Goal: Transaction & Acquisition: Purchase product/service

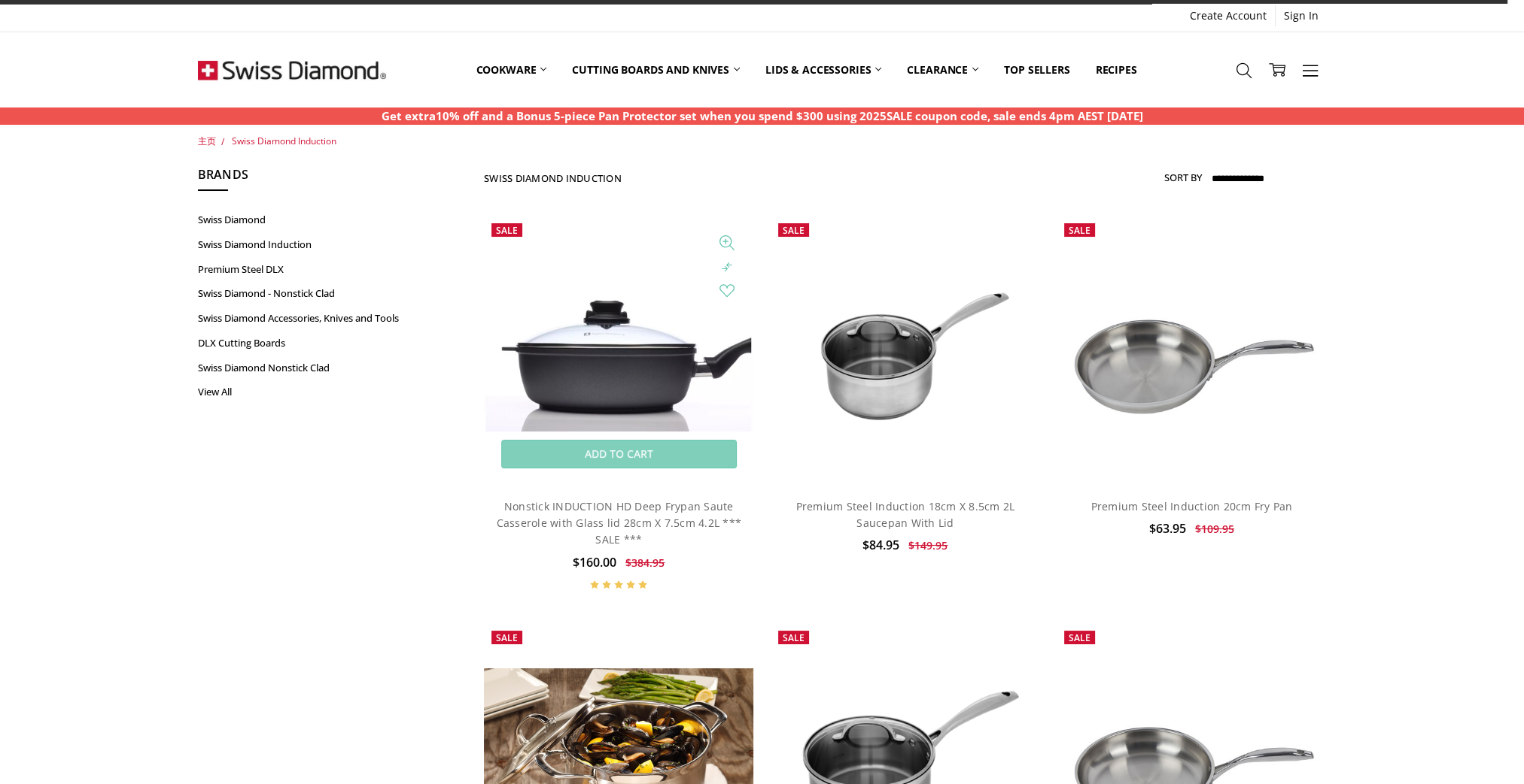
click at [564, 377] on img at bounding box center [618, 350] width 269 height 161
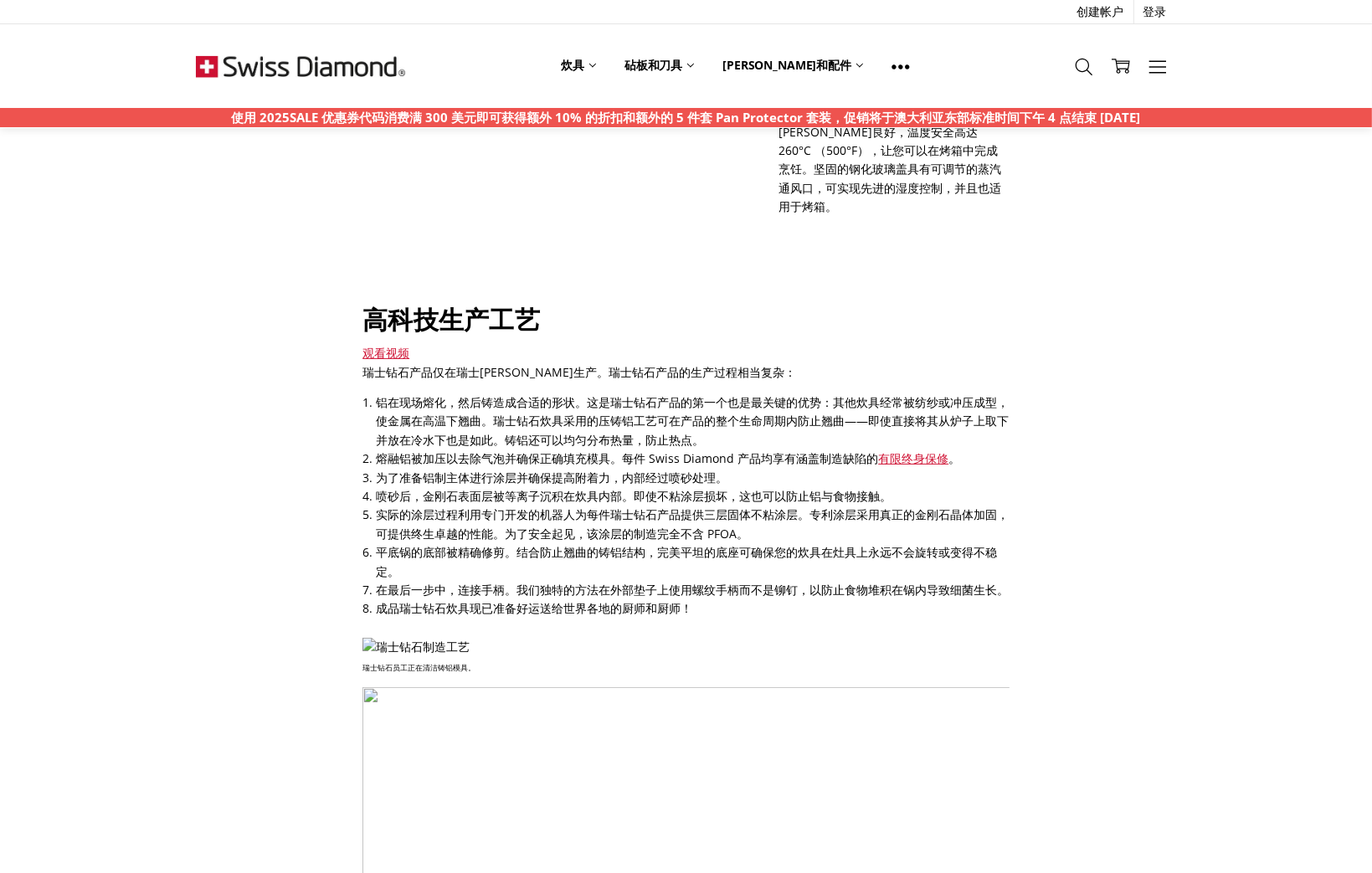
scroll to position [502, 0]
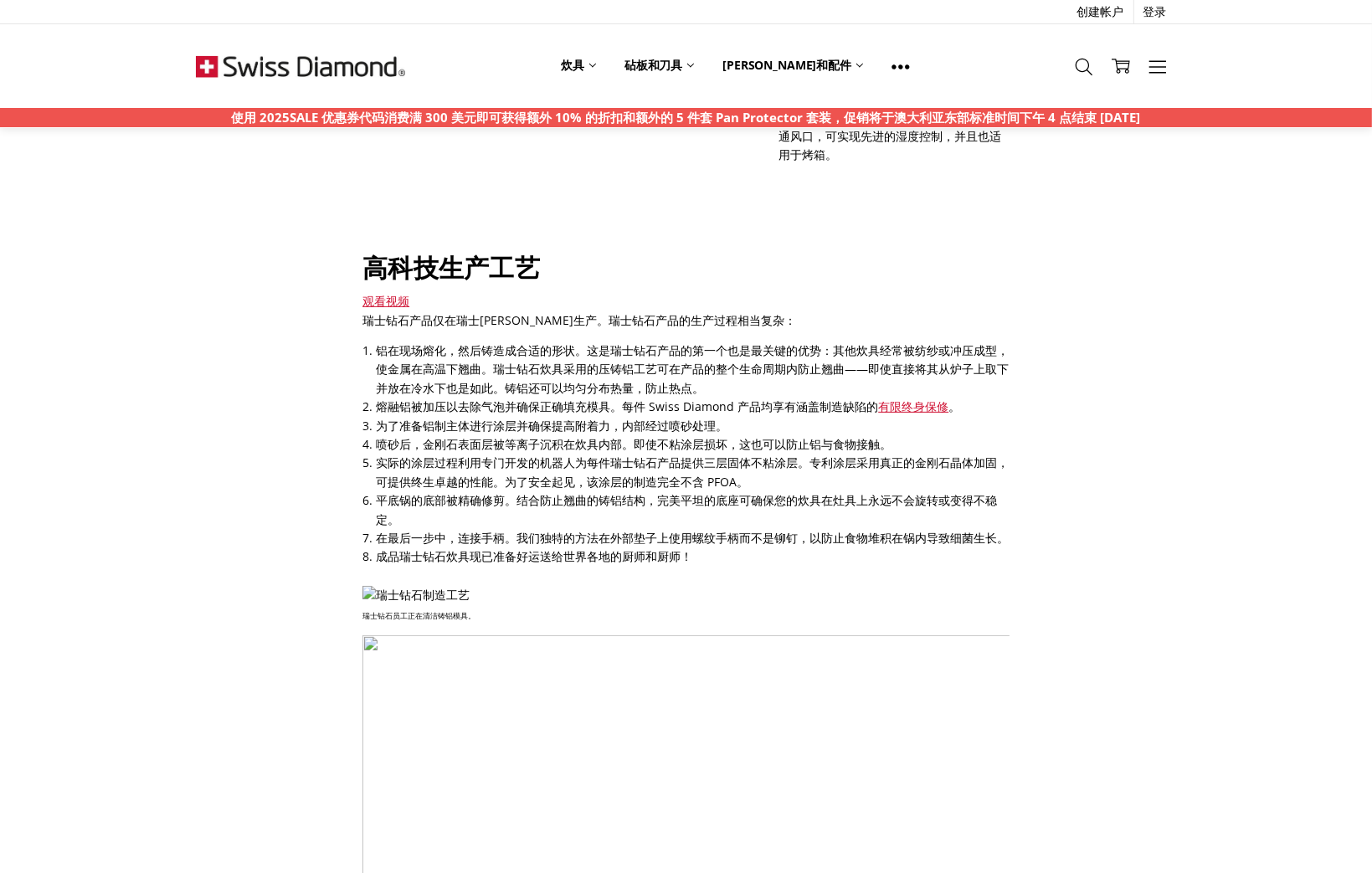
drag, startPoint x: 437, startPoint y: 304, endPoint x: 432, endPoint y: 276, distance: 28.4
click at [432, 312] on p "瑞士钻石产品仅在瑞士谢尔生产。瑞士钻石产品的生产过程相当复杂：" at bounding box center [686, 321] width 647 height 19
drag, startPoint x: 432, startPoint y: 276, endPoint x: 431, endPoint y: 267, distance: 9.1
click at [431, 292] on div "观看视频" at bounding box center [686, 301] width 647 height 19
drag, startPoint x: 431, startPoint y: 267, endPoint x: 426, endPoint y: 259, distance: 9.4
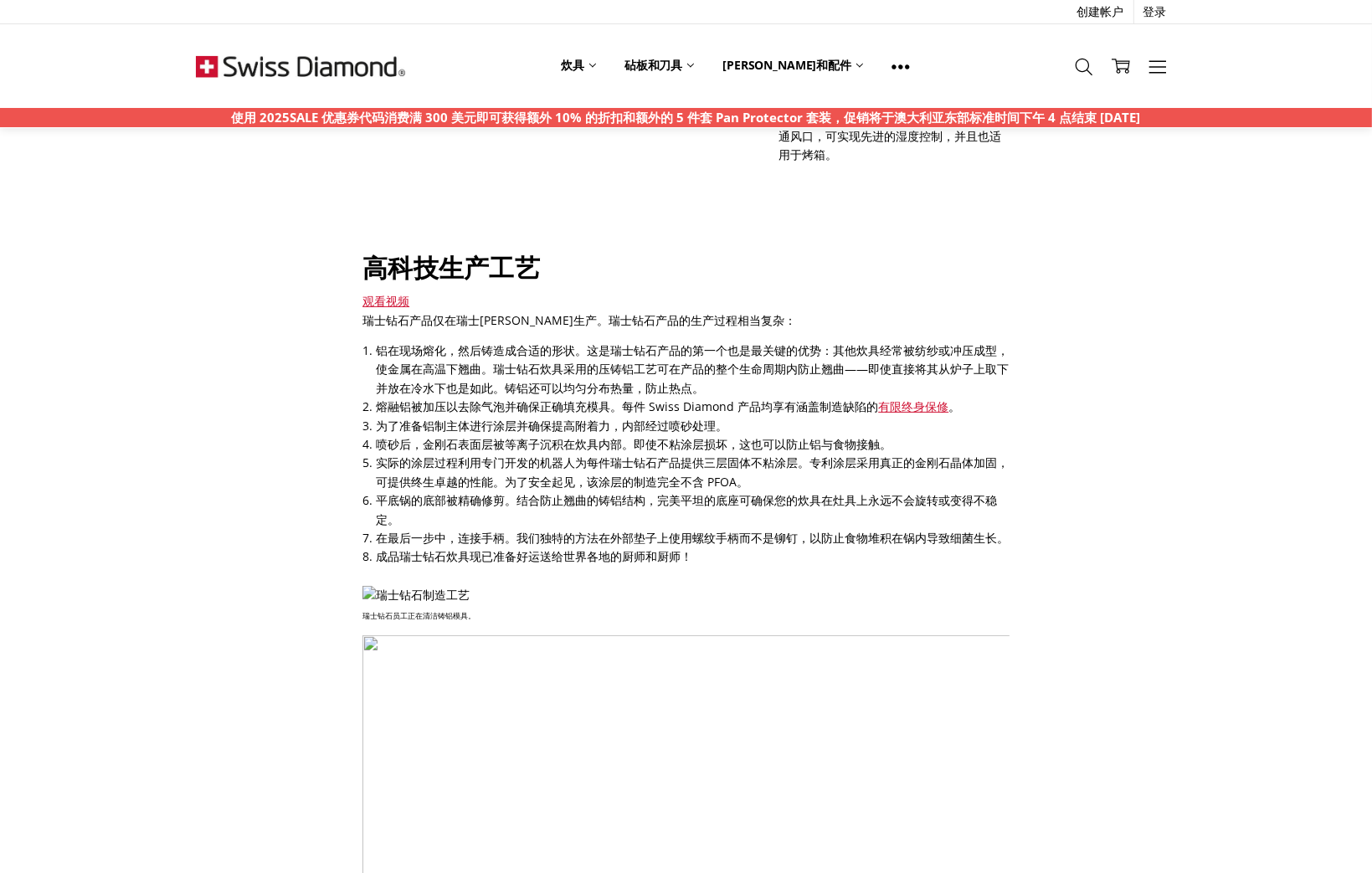
click at [426, 292] on div "观看视频" at bounding box center [686, 301] width 647 height 19
drag, startPoint x: 397, startPoint y: 270, endPoint x: 446, endPoint y: 207, distance: 79.8
click at [446, 207] on img at bounding box center [571, 46] width 416 height 335
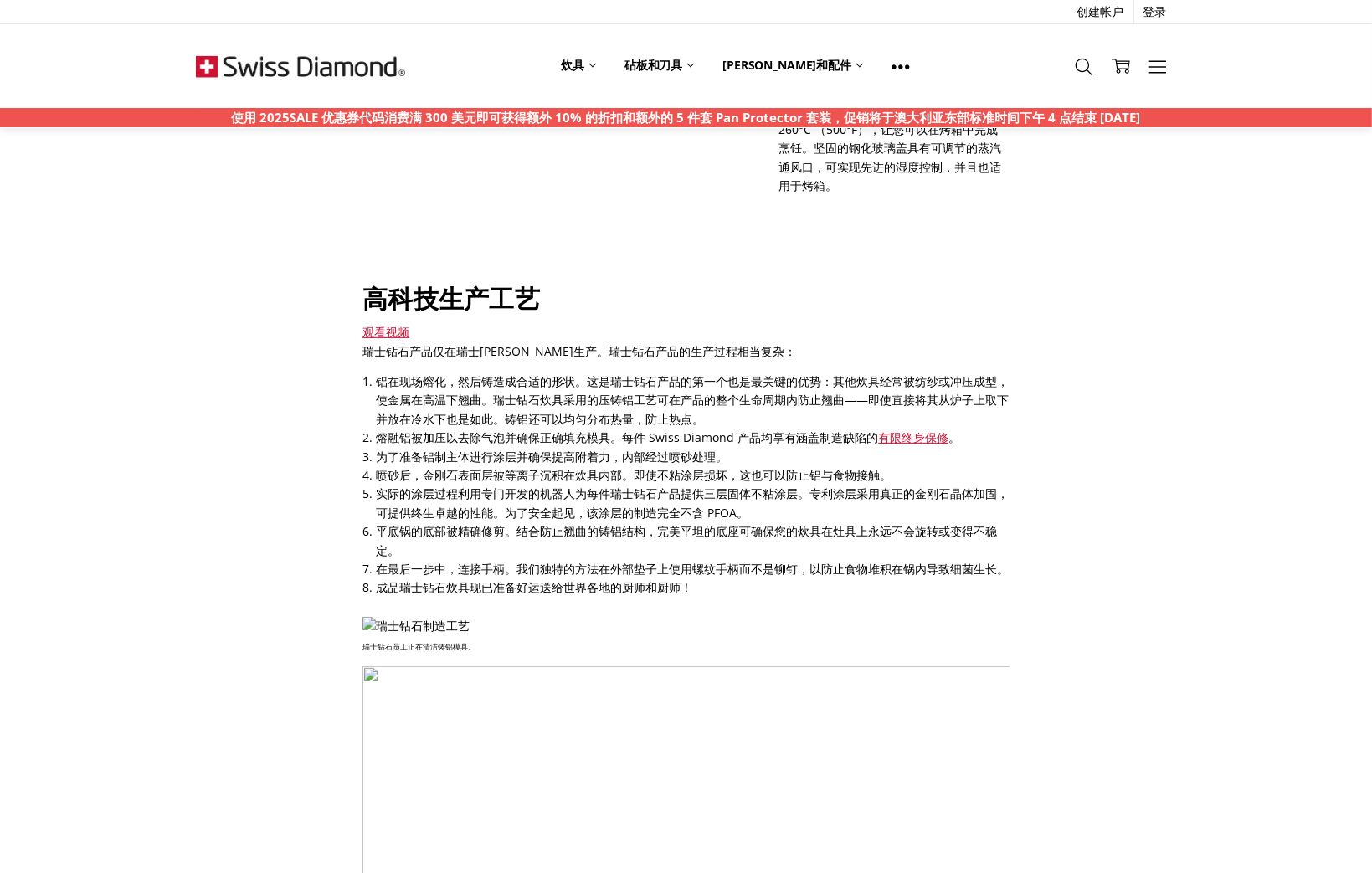
scroll to position [419, 0]
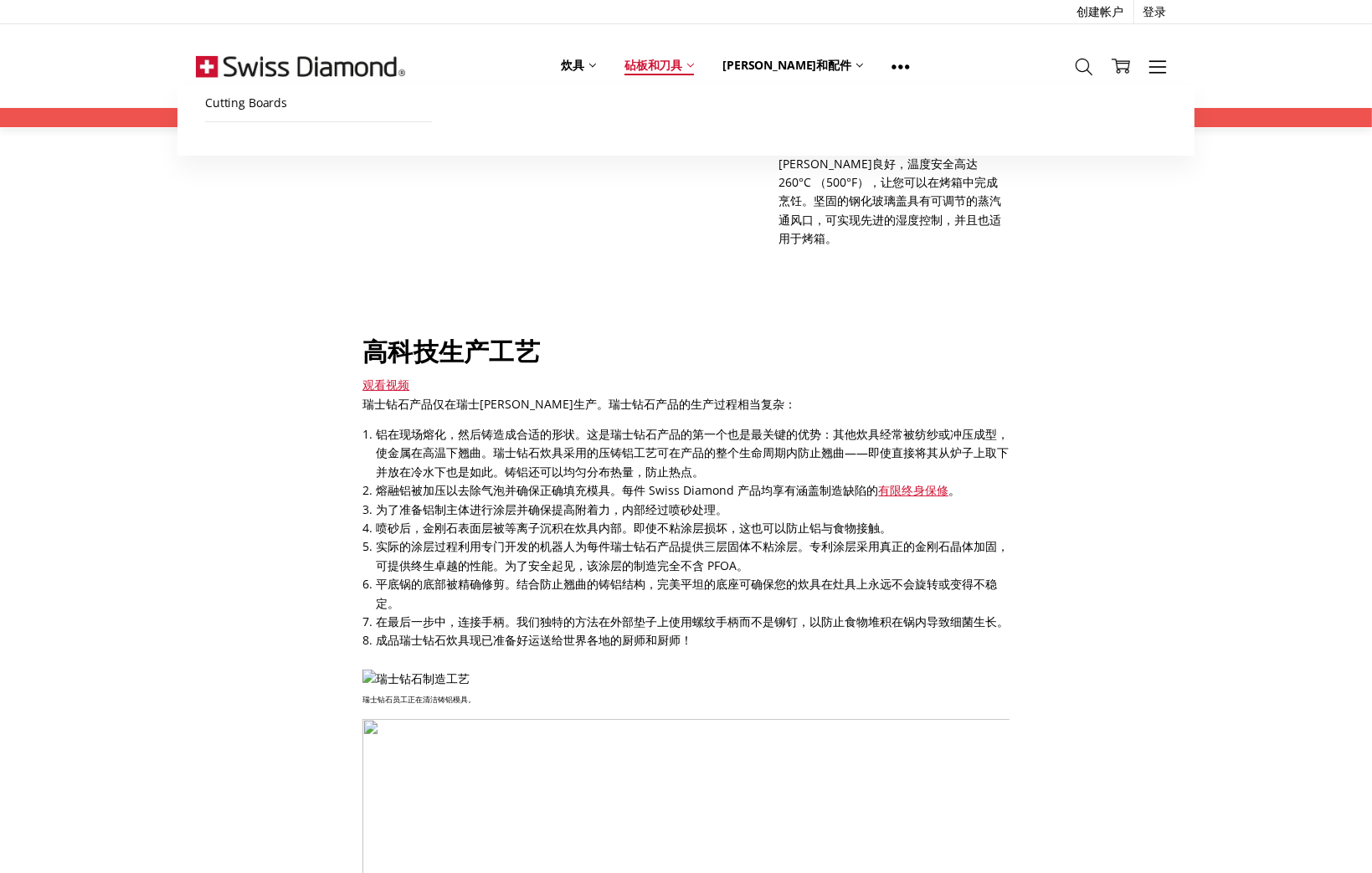
click at [682, 59] on font "砧板和刀具" at bounding box center [653, 65] width 58 height 16
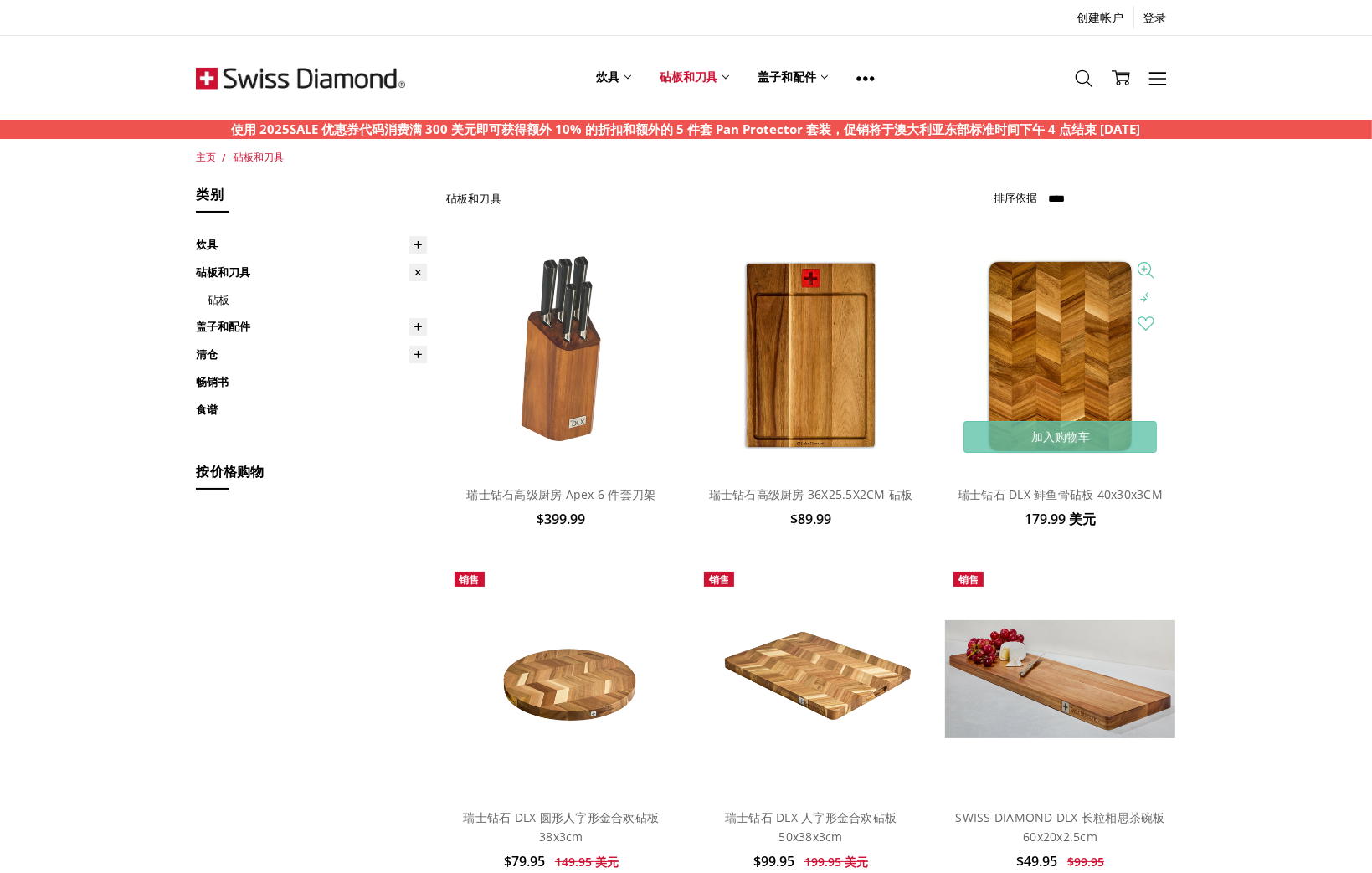
click at [1097, 328] on img at bounding box center [1059, 356] width 188 height 231
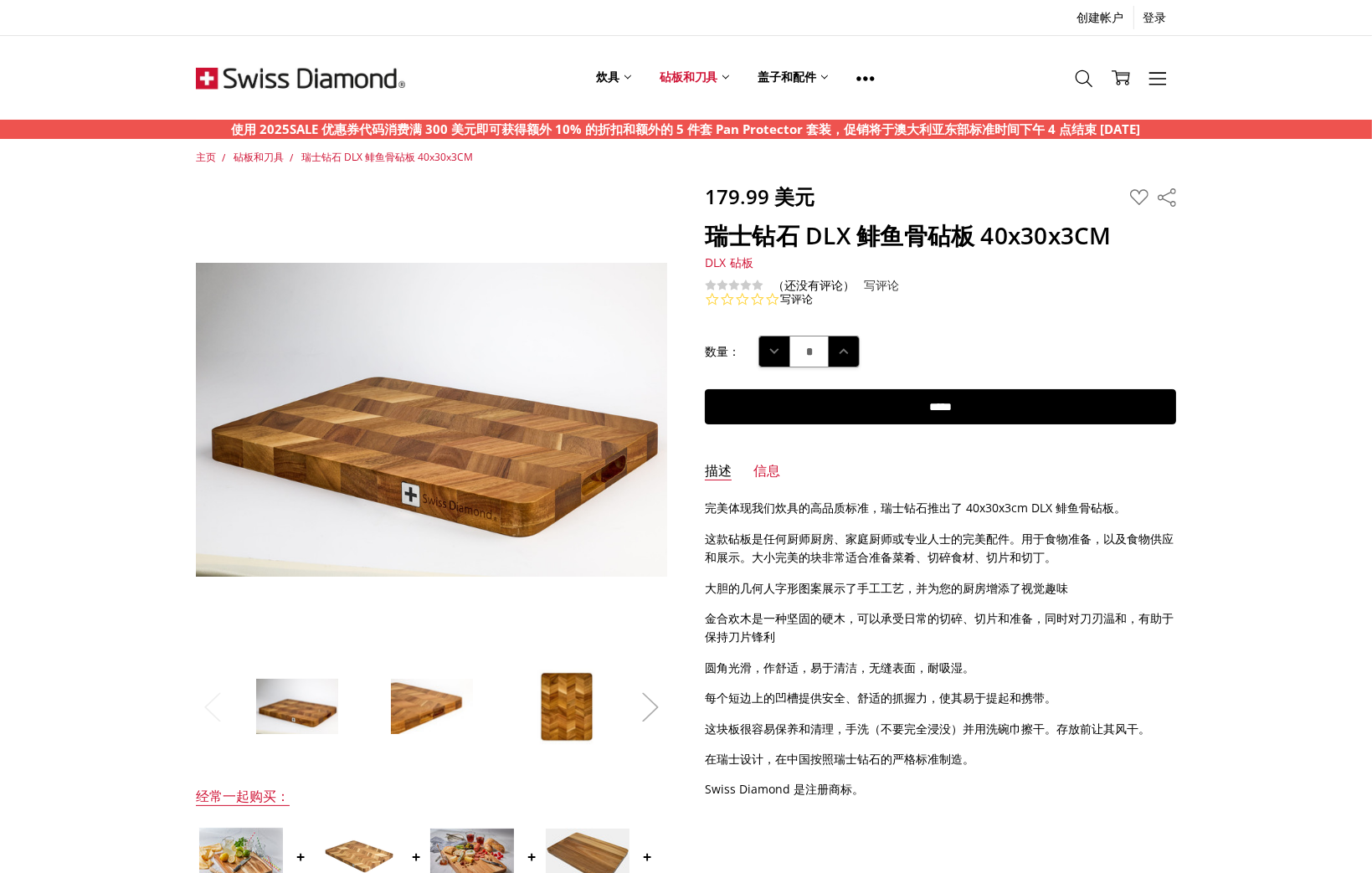
click at [649, 703] on button "下一个" at bounding box center [649, 708] width 33 height 51
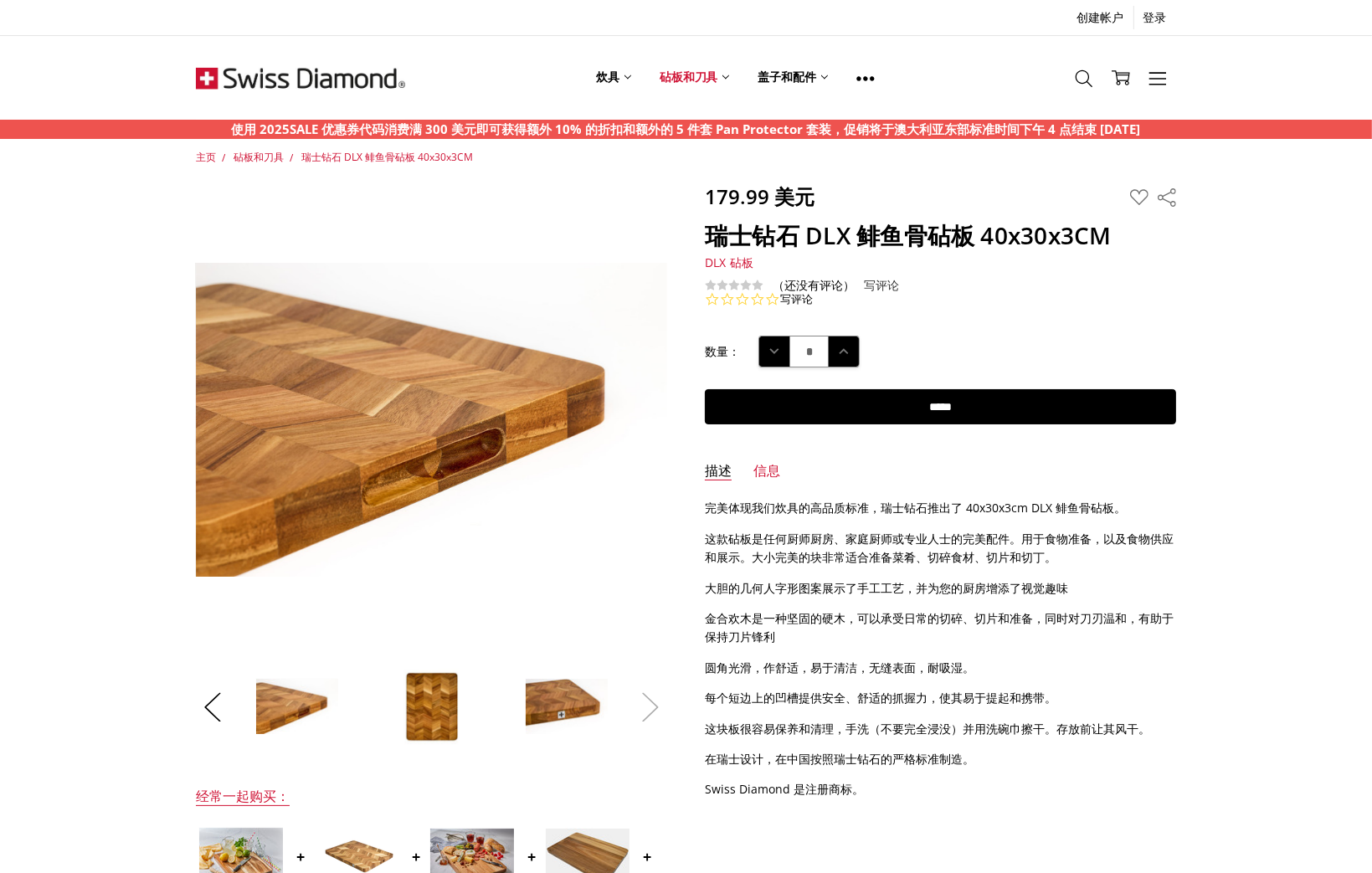
click at [649, 703] on button "下一个" at bounding box center [649, 708] width 33 height 51
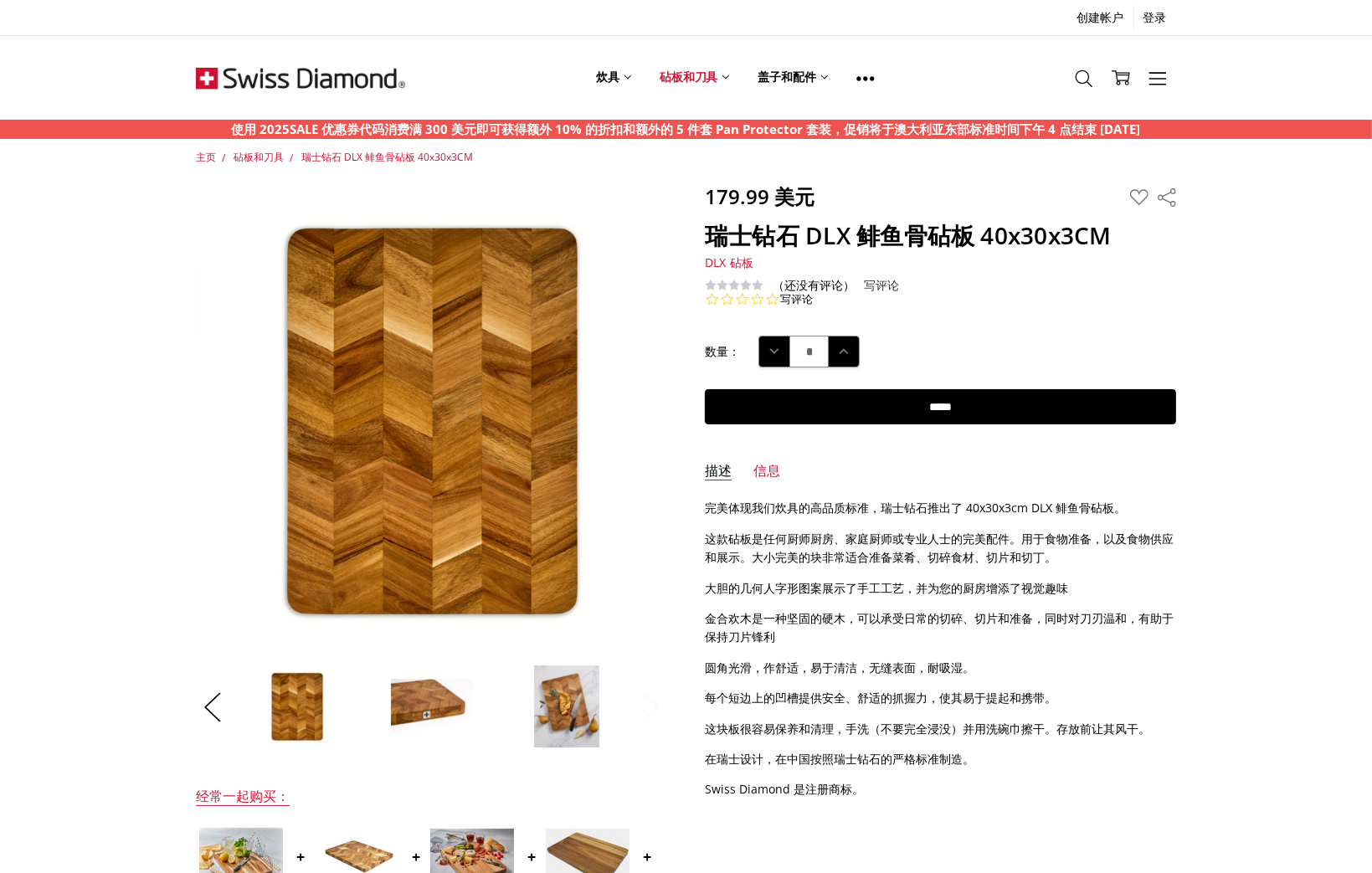
click at [649, 703] on button "下一个" at bounding box center [649, 708] width 33 height 51
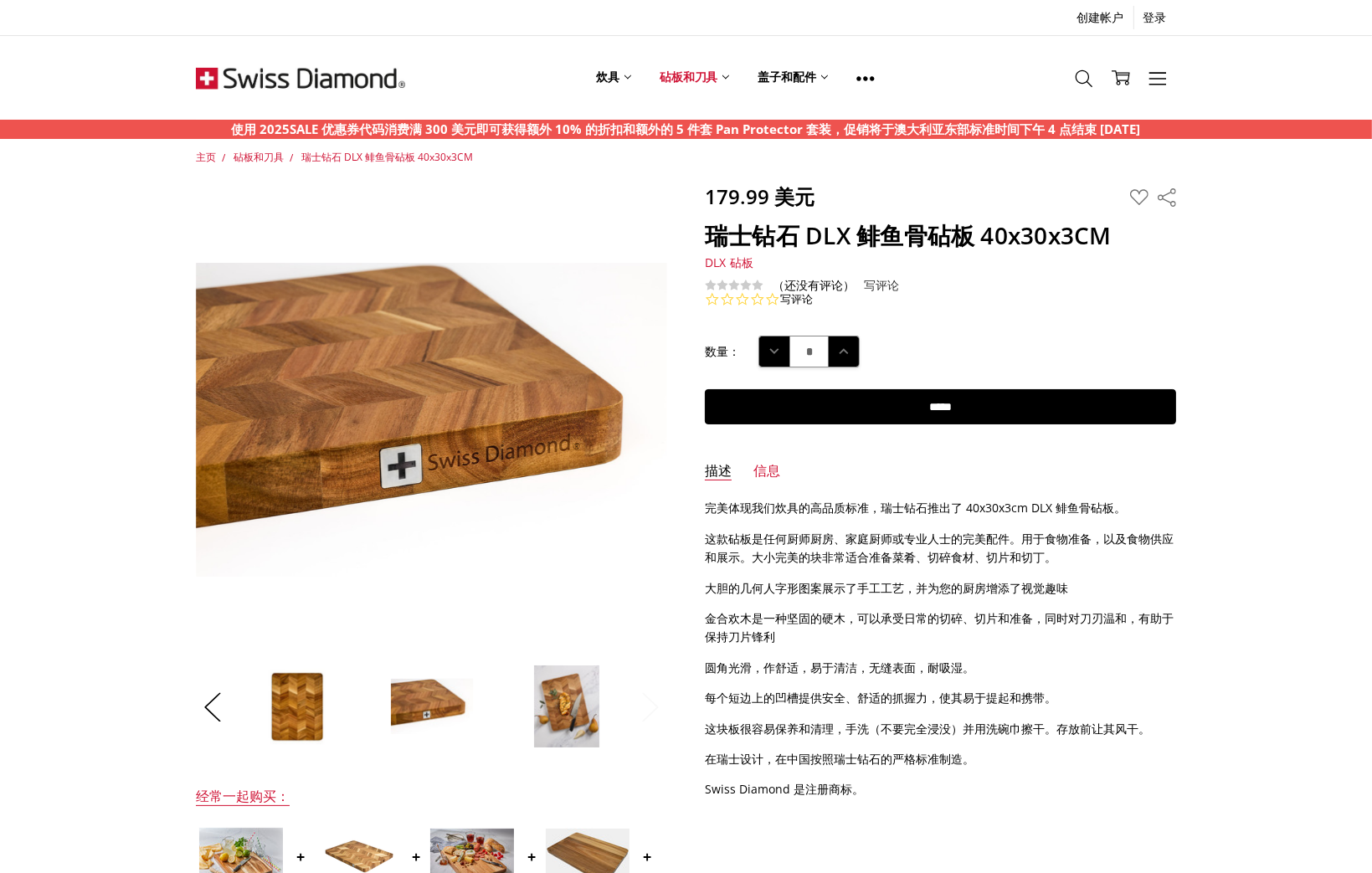
click at [649, 703] on button "下一个" at bounding box center [649, 708] width 33 height 51
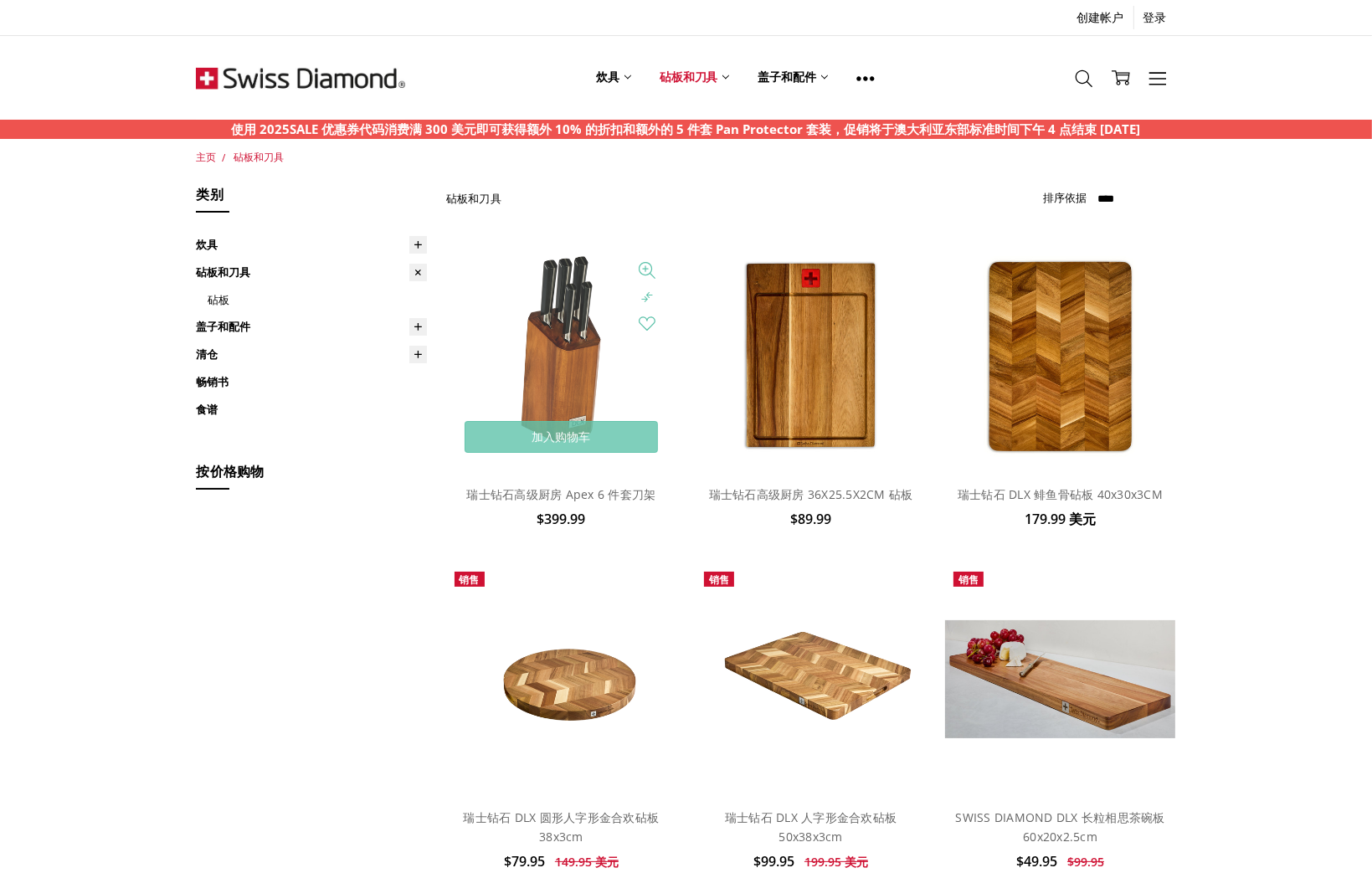
click at [558, 294] on img at bounding box center [561, 356] width 135 height 231
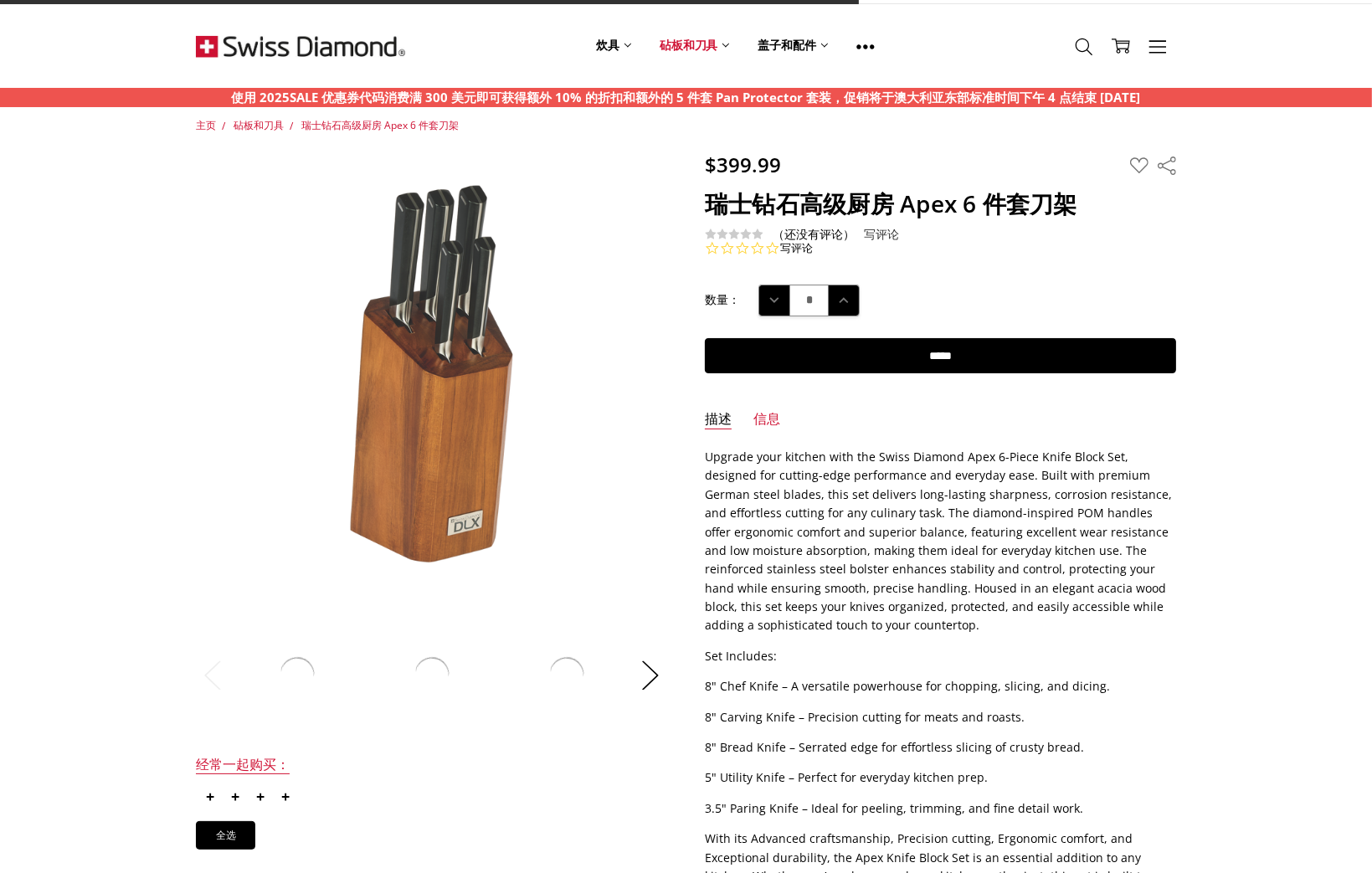
scroll to position [167, 0]
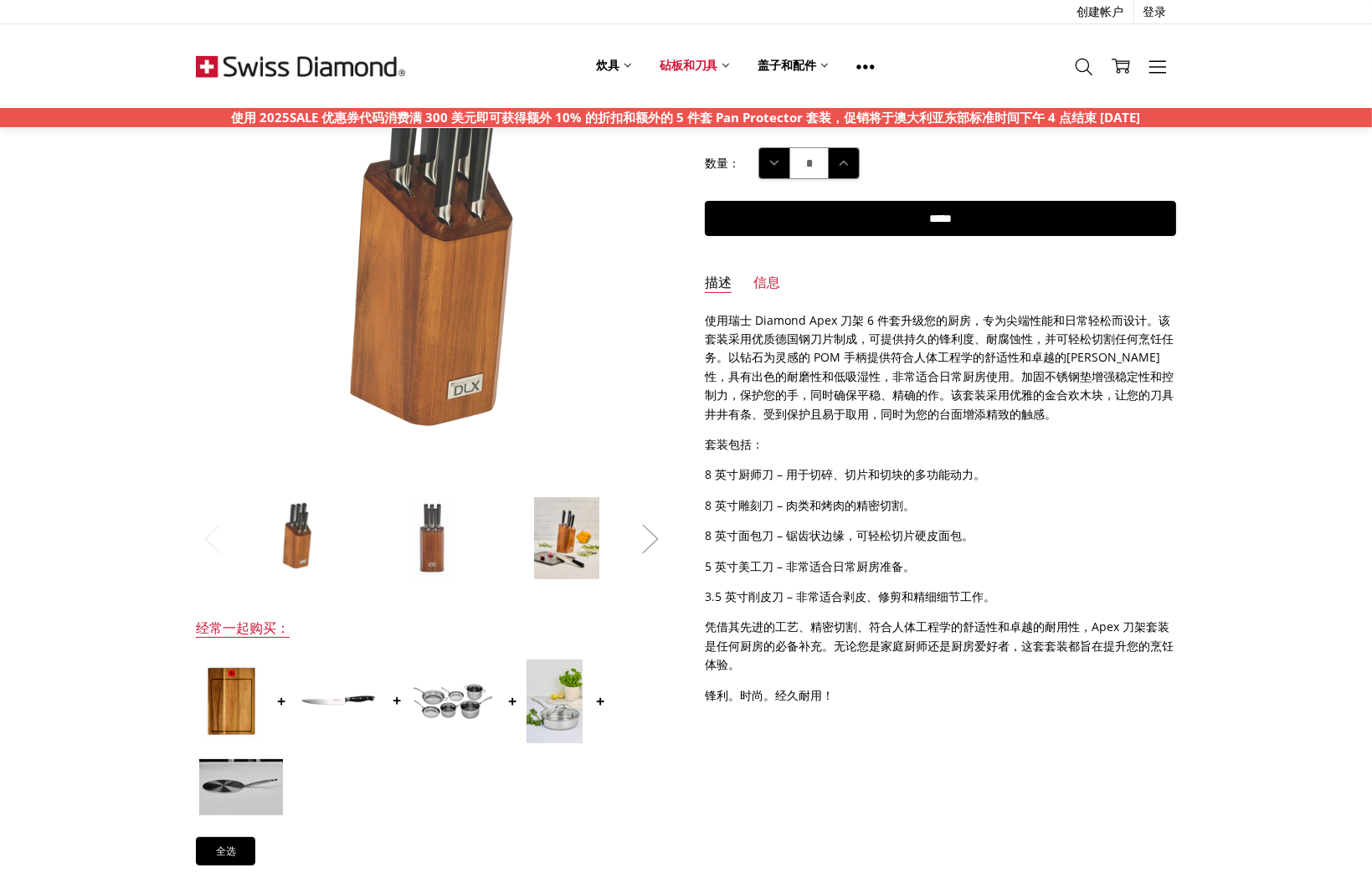
click at [646, 539] on button "下一个" at bounding box center [649, 538] width 33 height 51
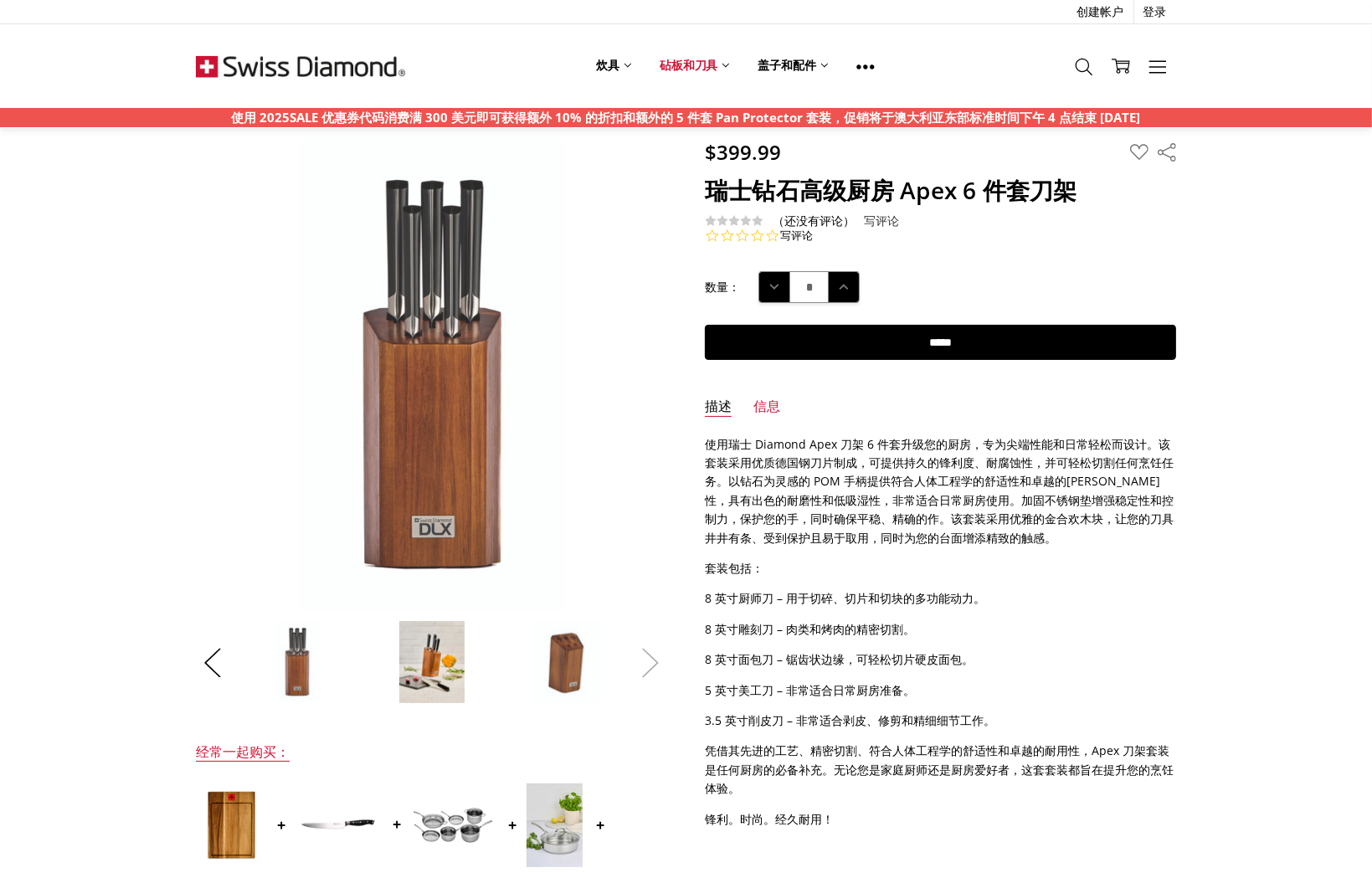
scroll to position [0, 0]
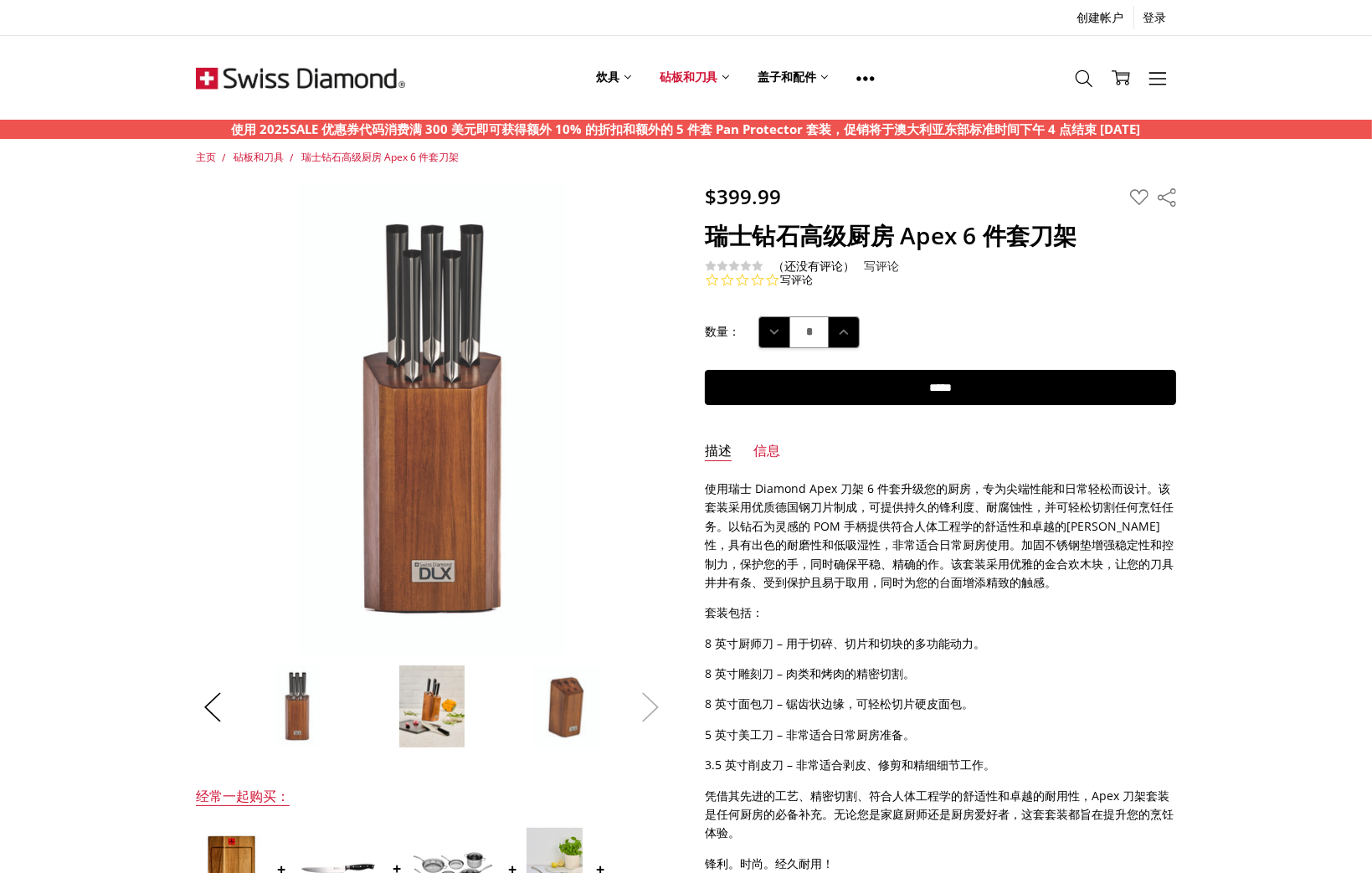
click at [657, 714] on button "下一个" at bounding box center [649, 708] width 33 height 51
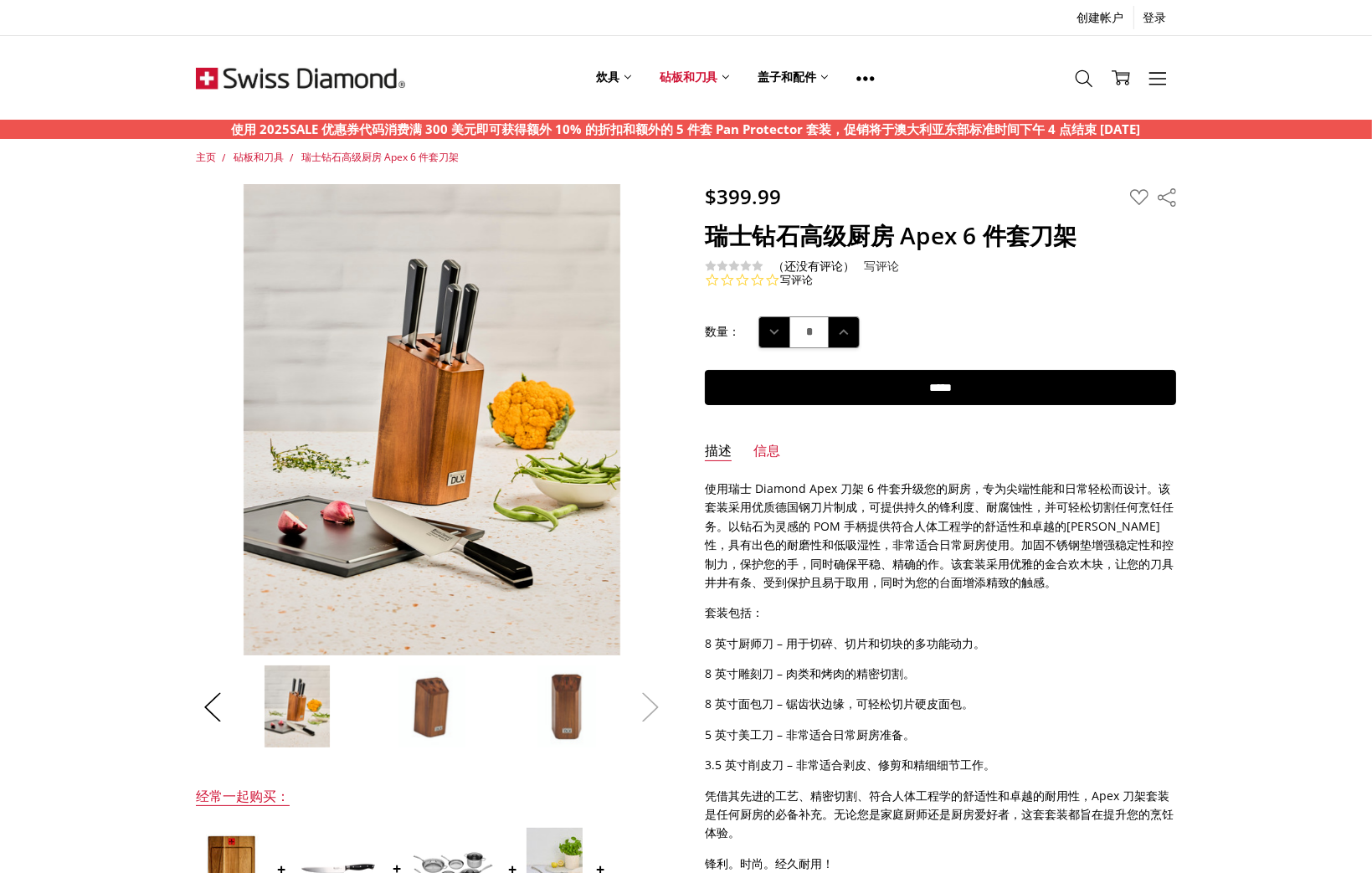
click at [657, 715] on button "下一个" at bounding box center [649, 708] width 33 height 51
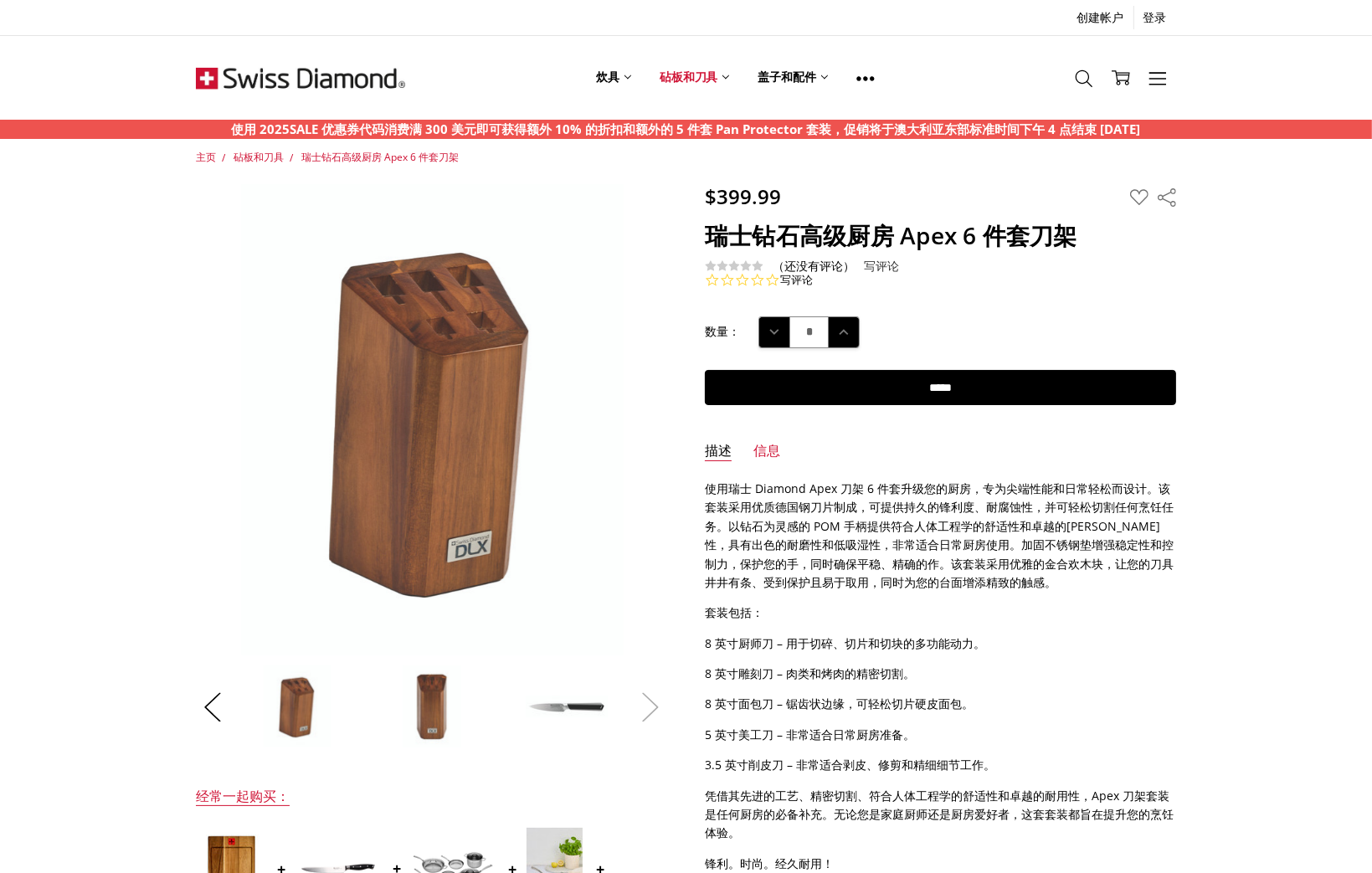
click at [657, 717] on button "下一个" at bounding box center [649, 708] width 33 height 51
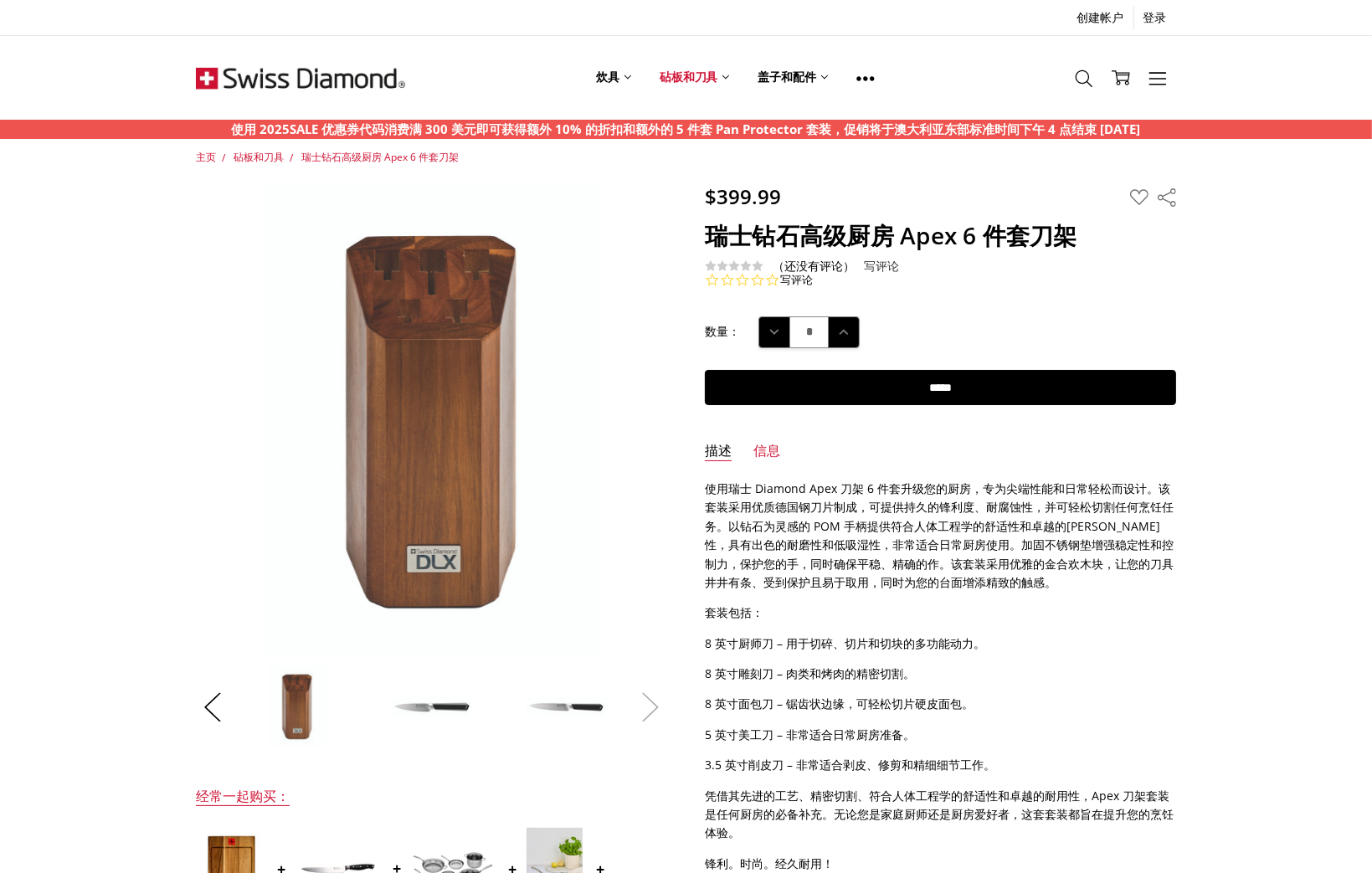
click at [656, 718] on button "下一个" at bounding box center [649, 708] width 33 height 51
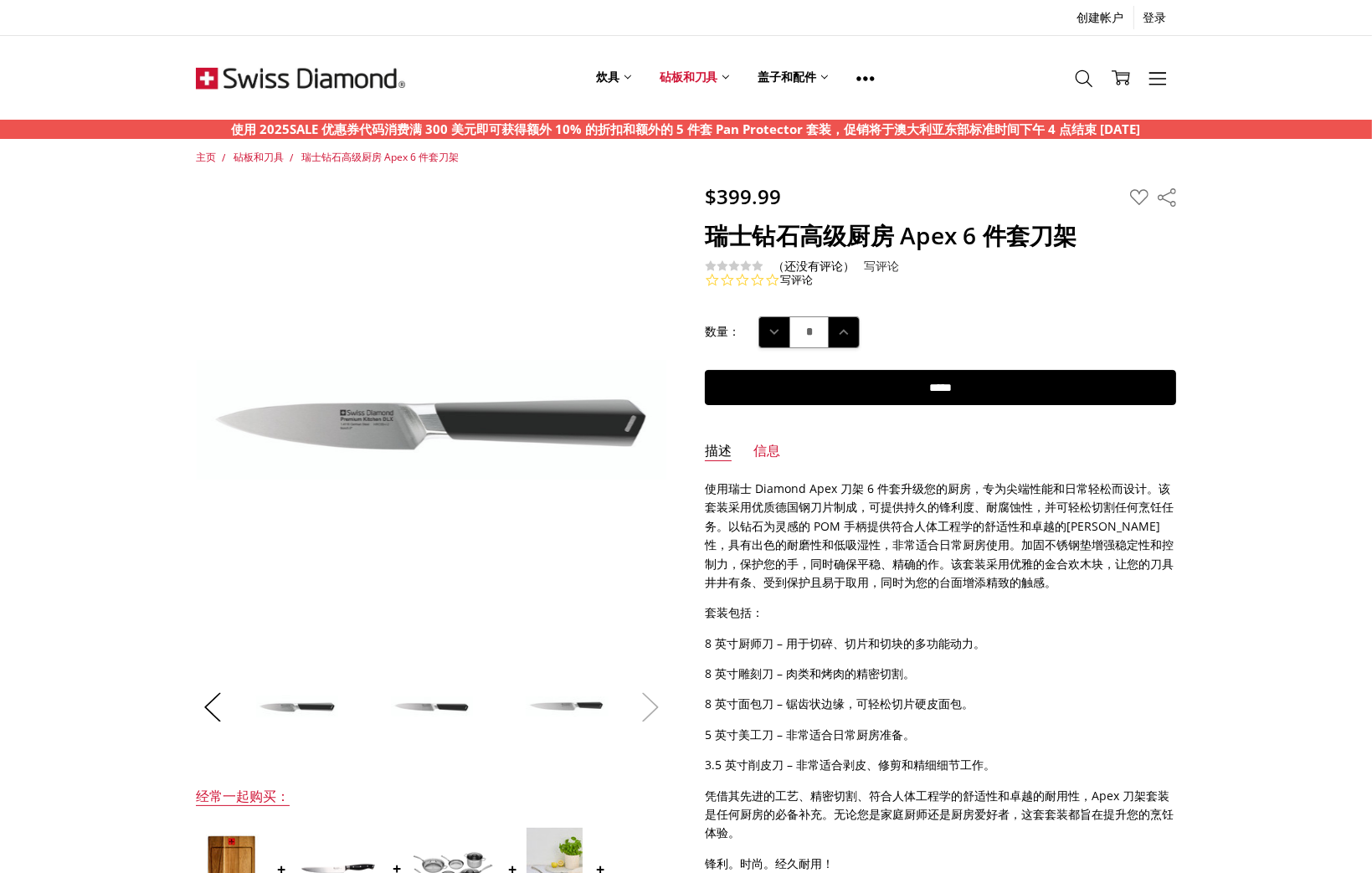
click at [656, 718] on button "下一个" at bounding box center [649, 708] width 33 height 51
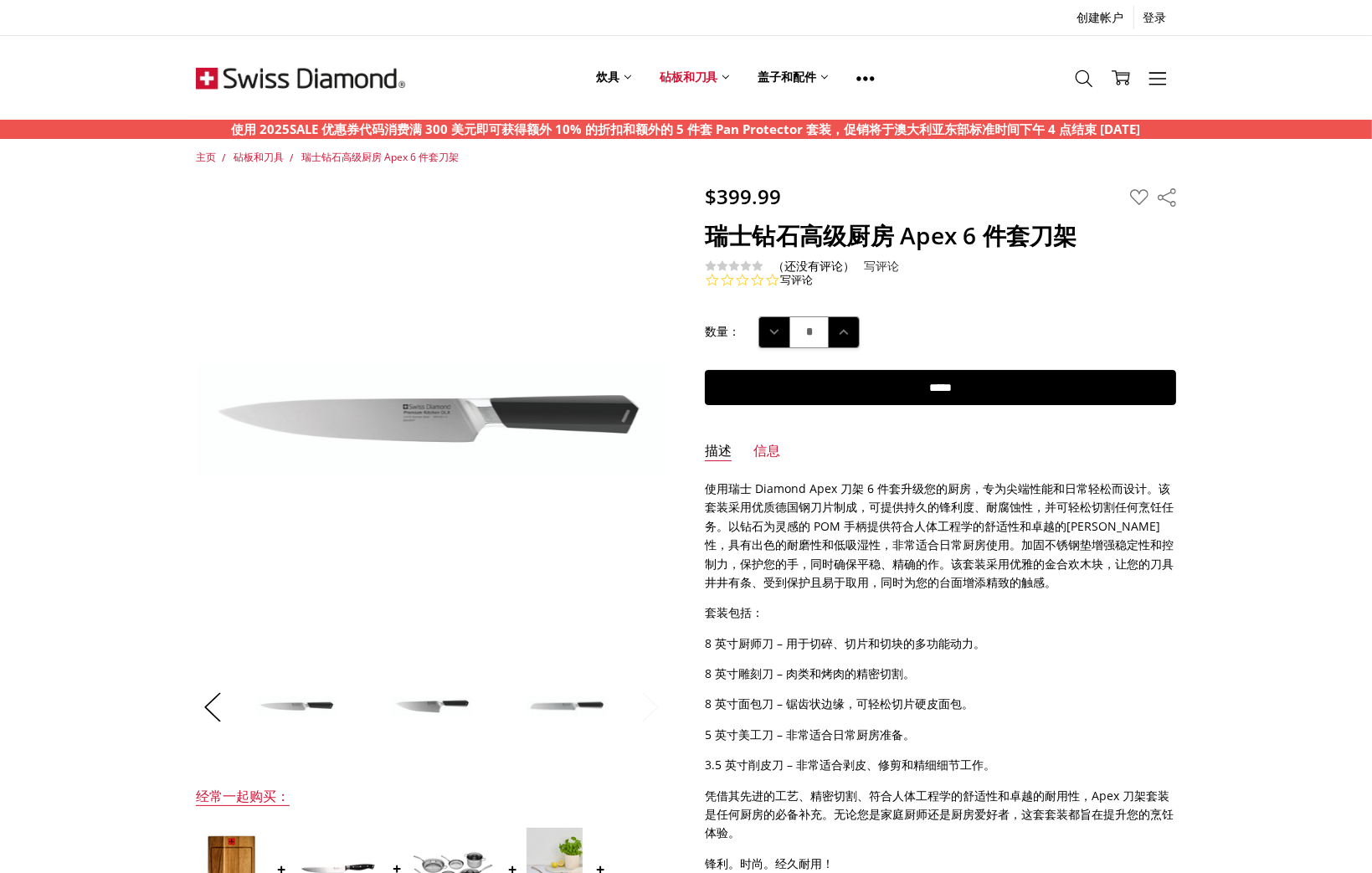
click at [656, 718] on button "下一个" at bounding box center [649, 708] width 33 height 51
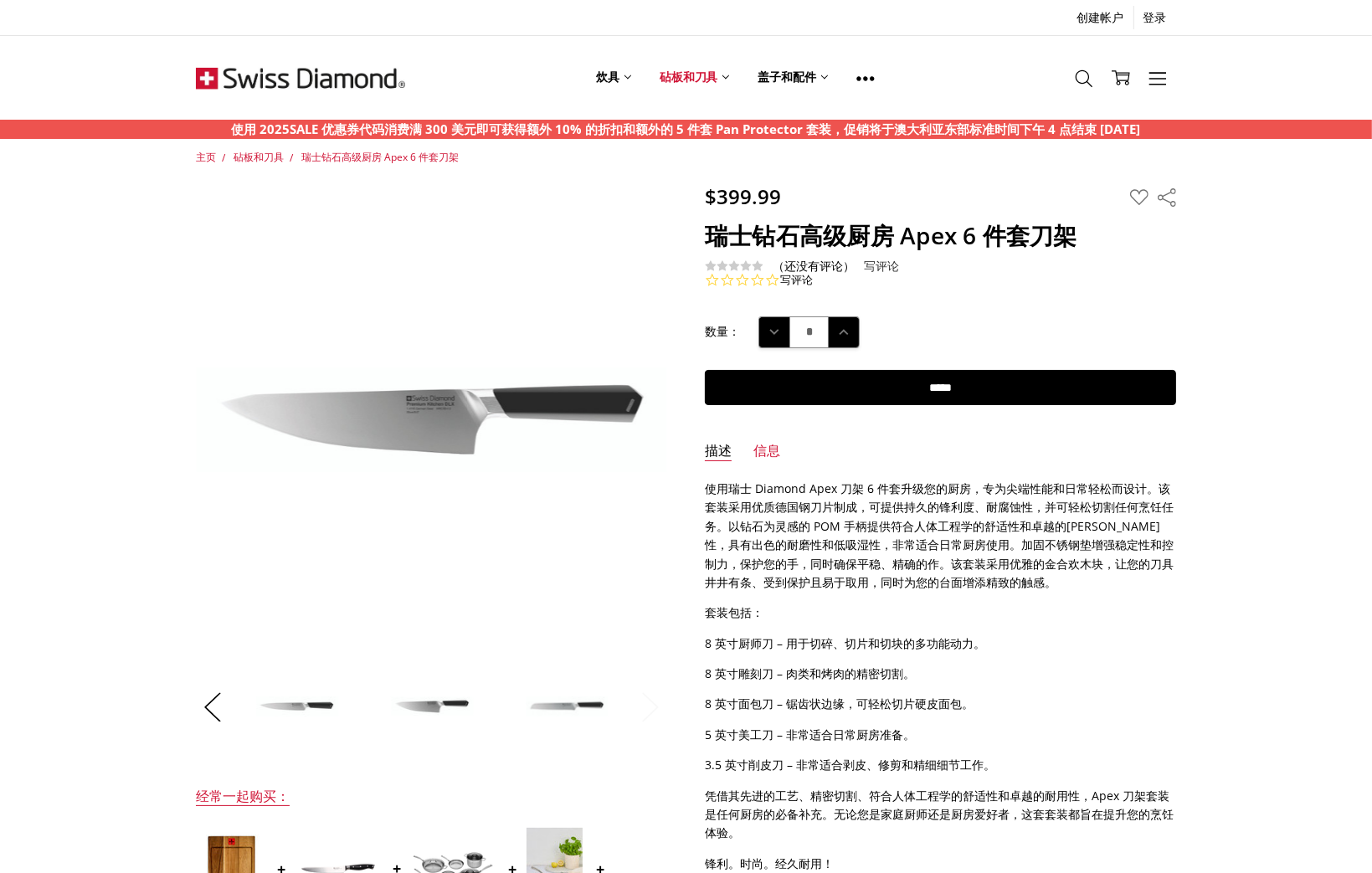
click at [656, 718] on button "下一个" at bounding box center [649, 708] width 33 height 51
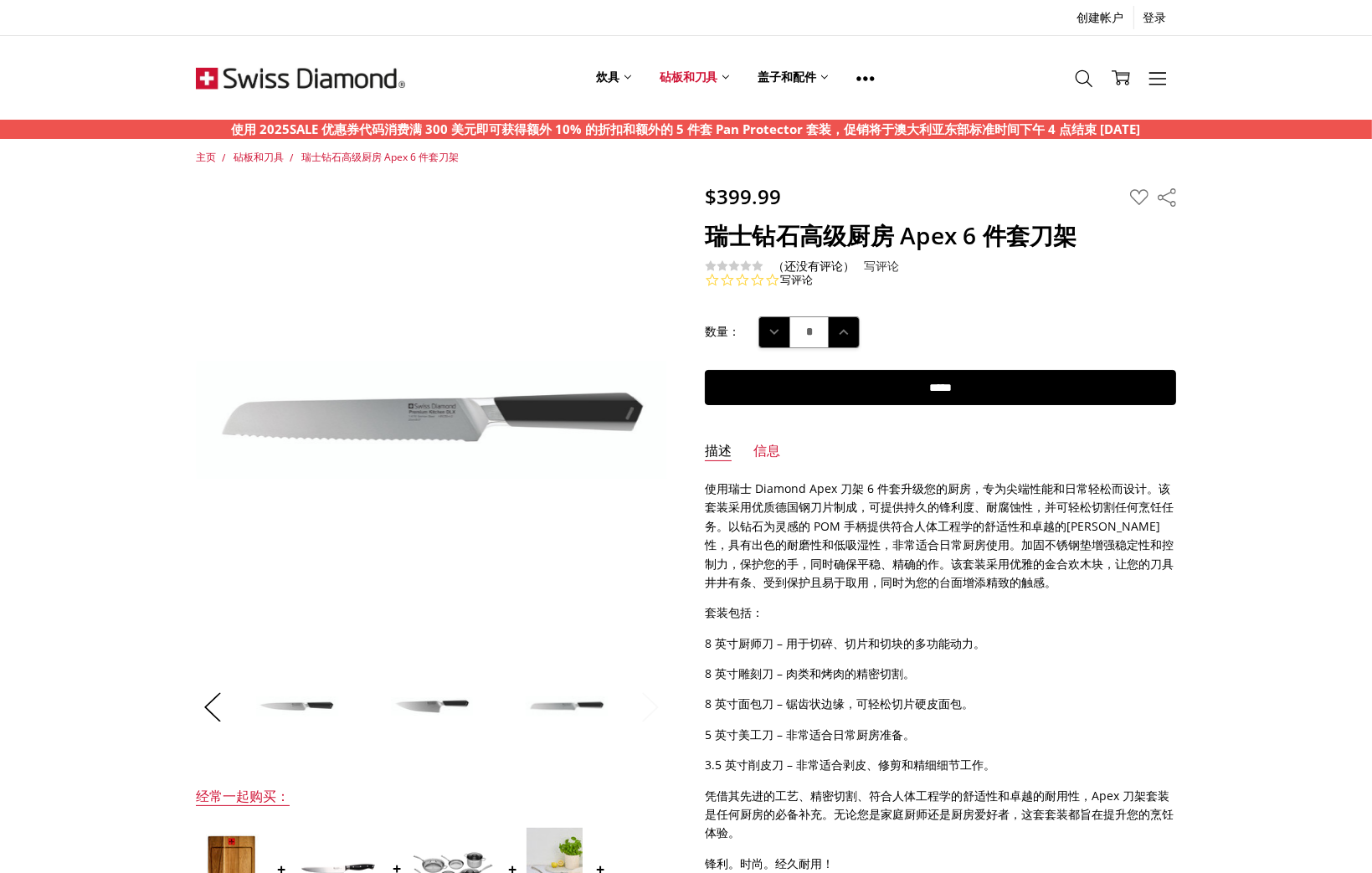
click at [656, 718] on button "下一个" at bounding box center [649, 708] width 33 height 51
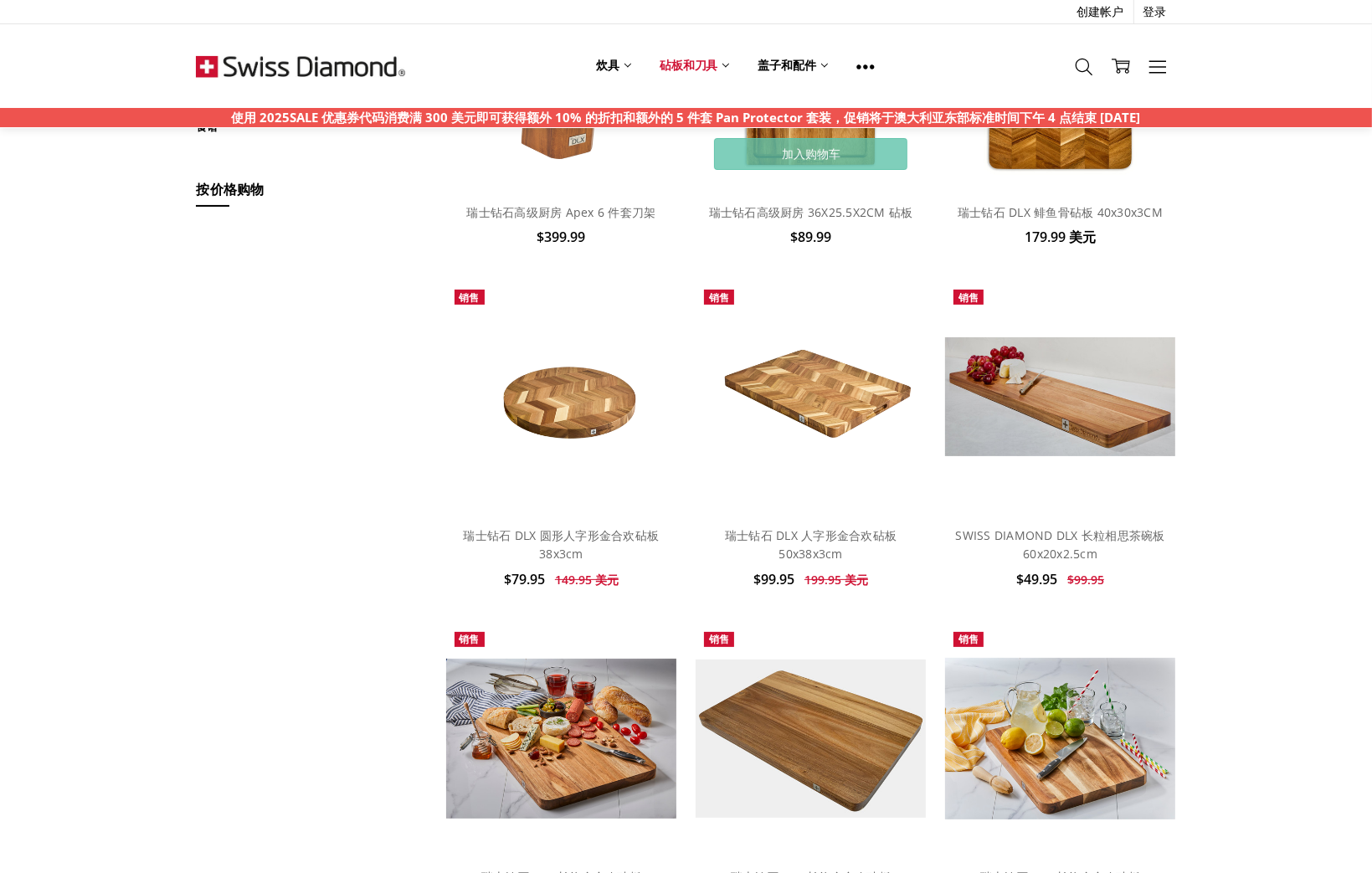
scroll to position [335, 0]
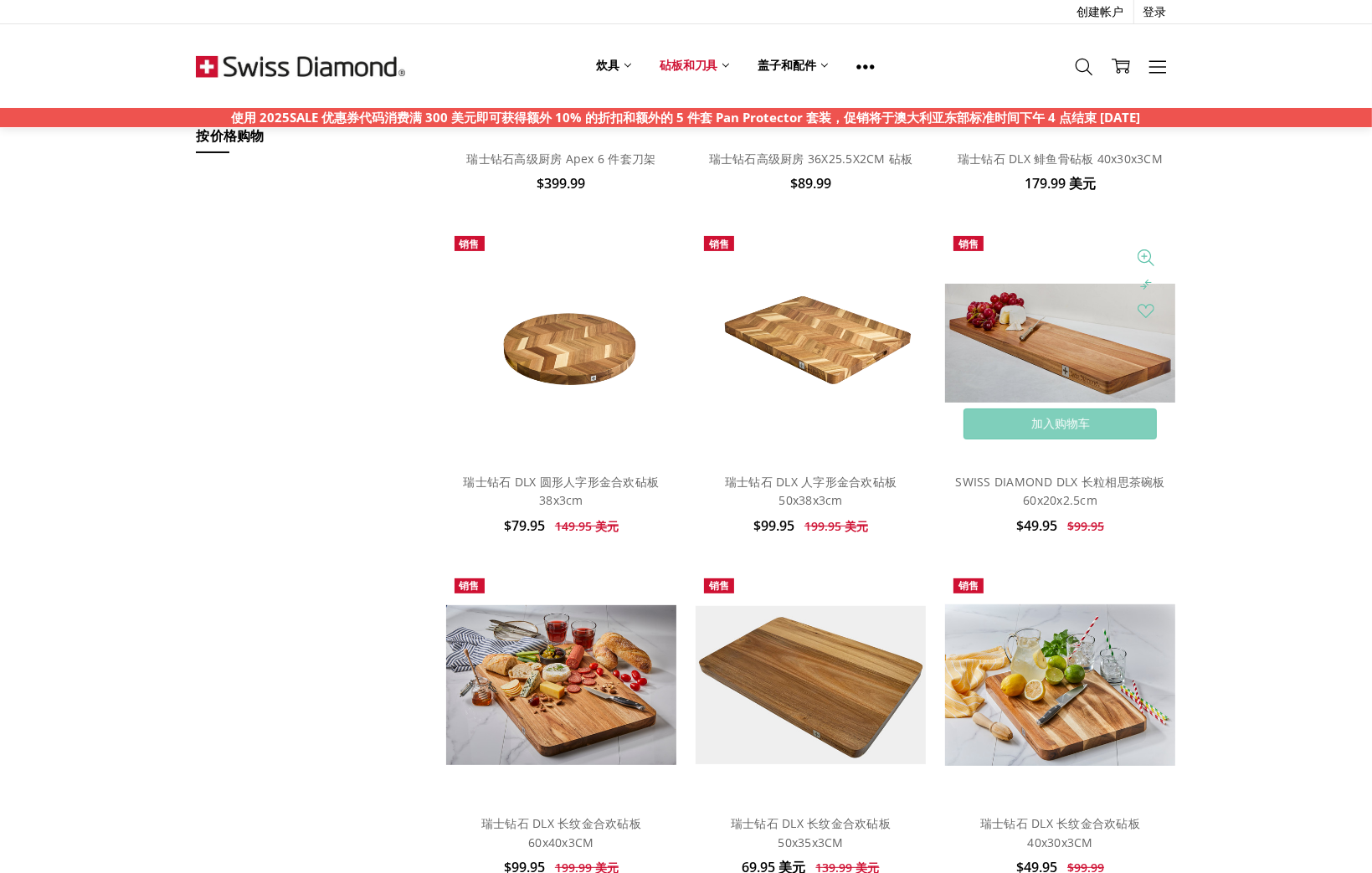
click at [1065, 342] on img at bounding box center [1060, 343] width 231 height 118
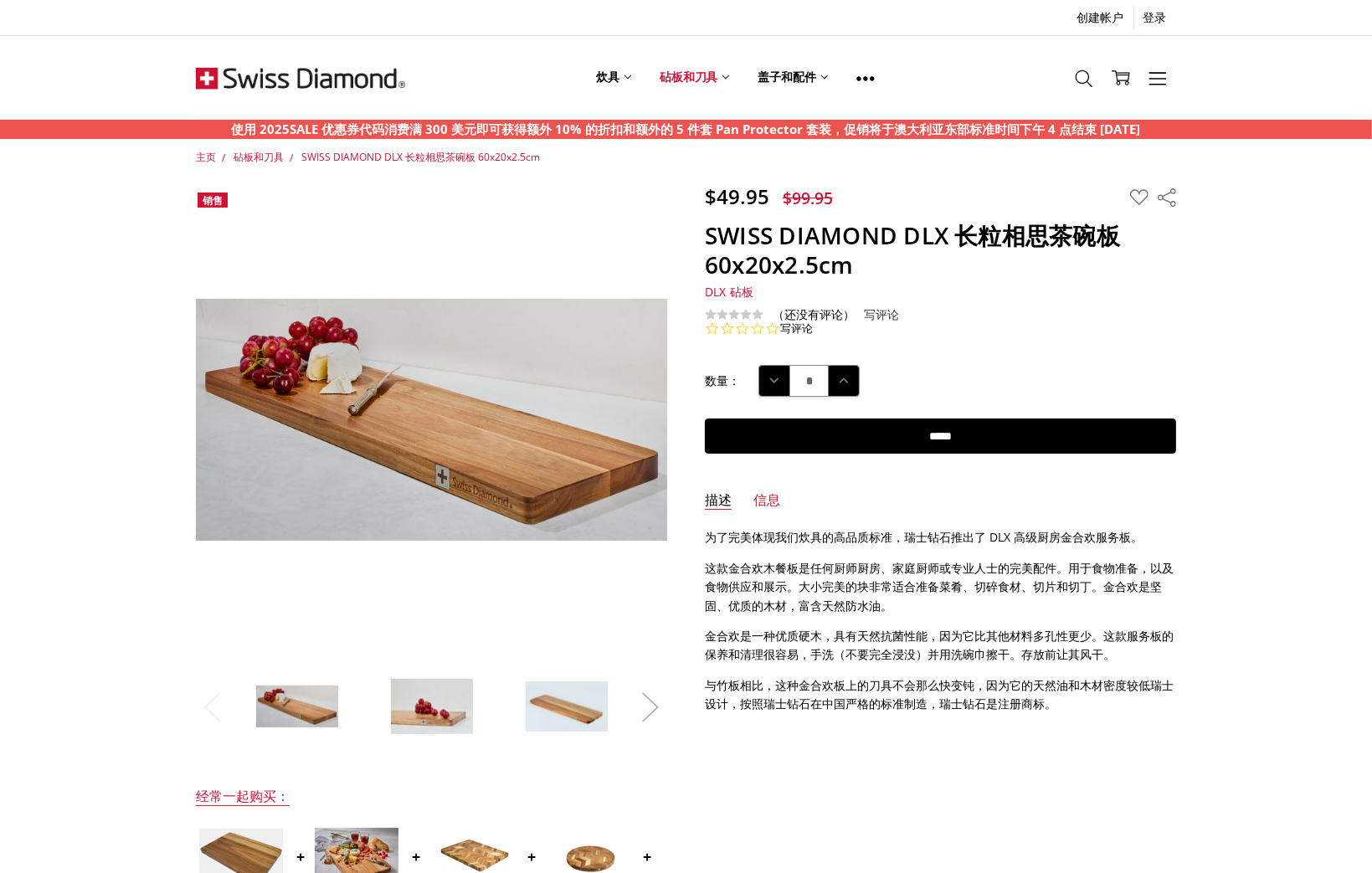
click at [660, 706] on button "下一个" at bounding box center [649, 708] width 33 height 51
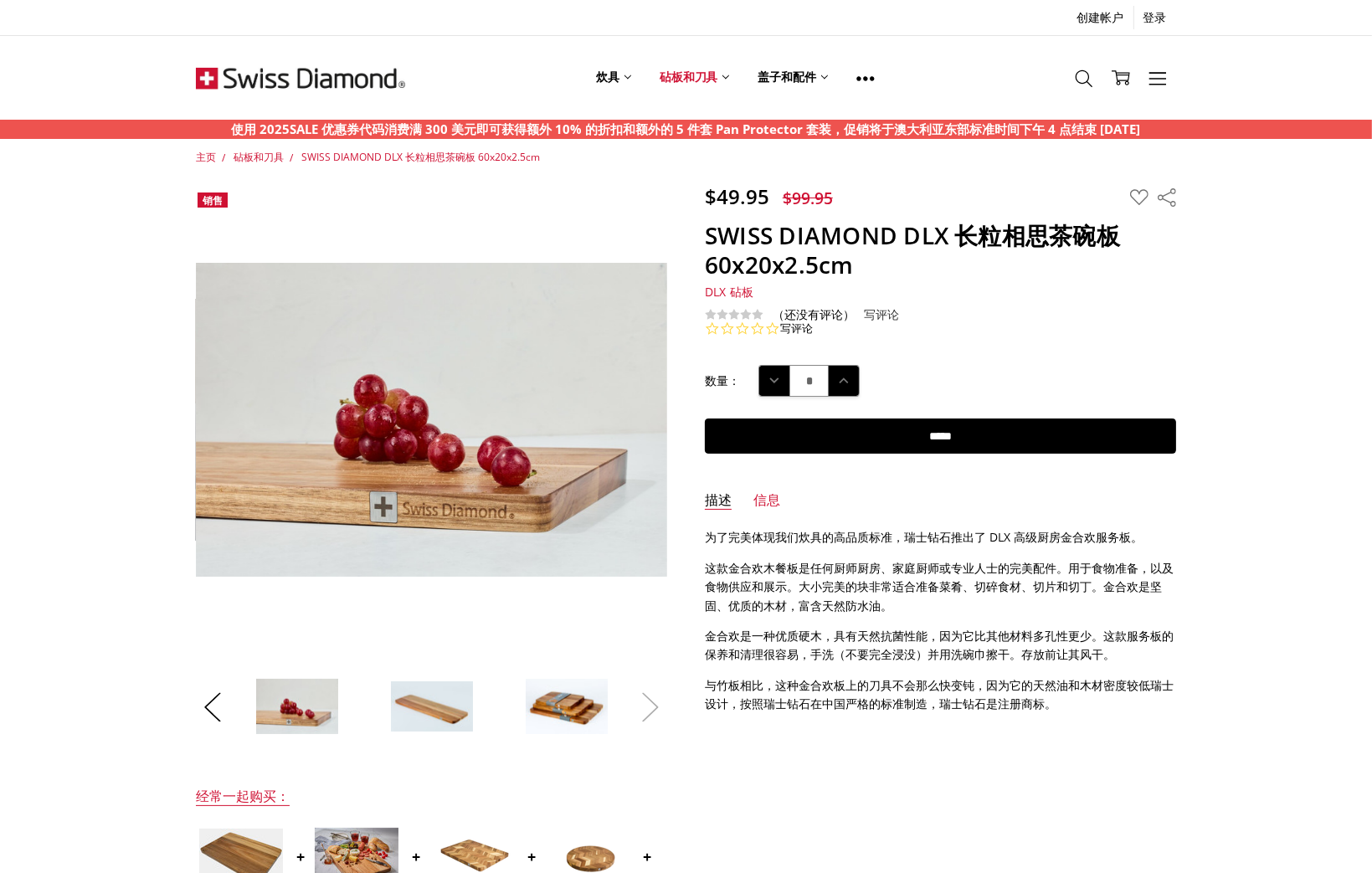
click at [659, 708] on button "下一个" at bounding box center [649, 708] width 33 height 51
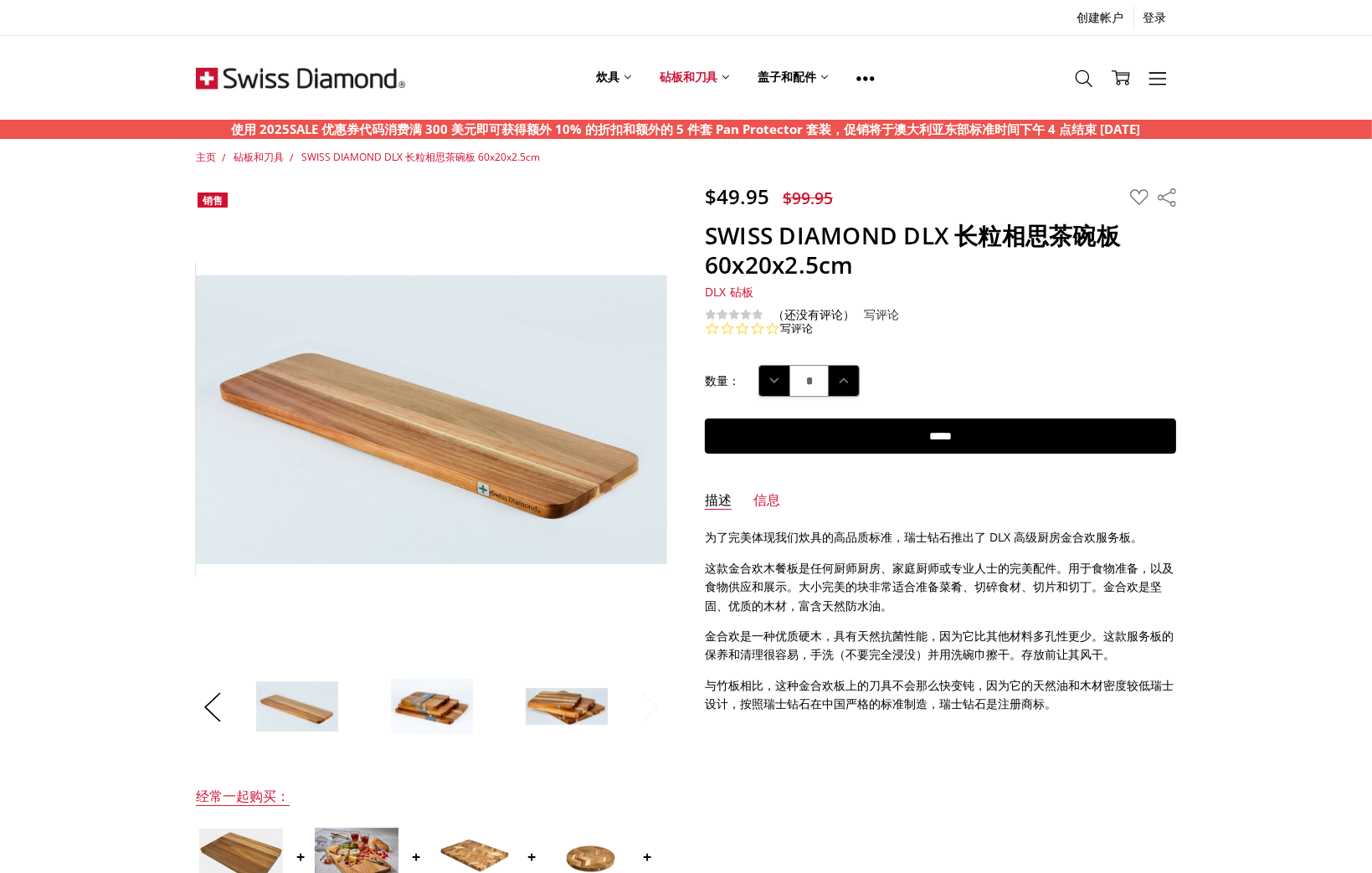
click at [659, 708] on button "下一个" at bounding box center [649, 708] width 33 height 51
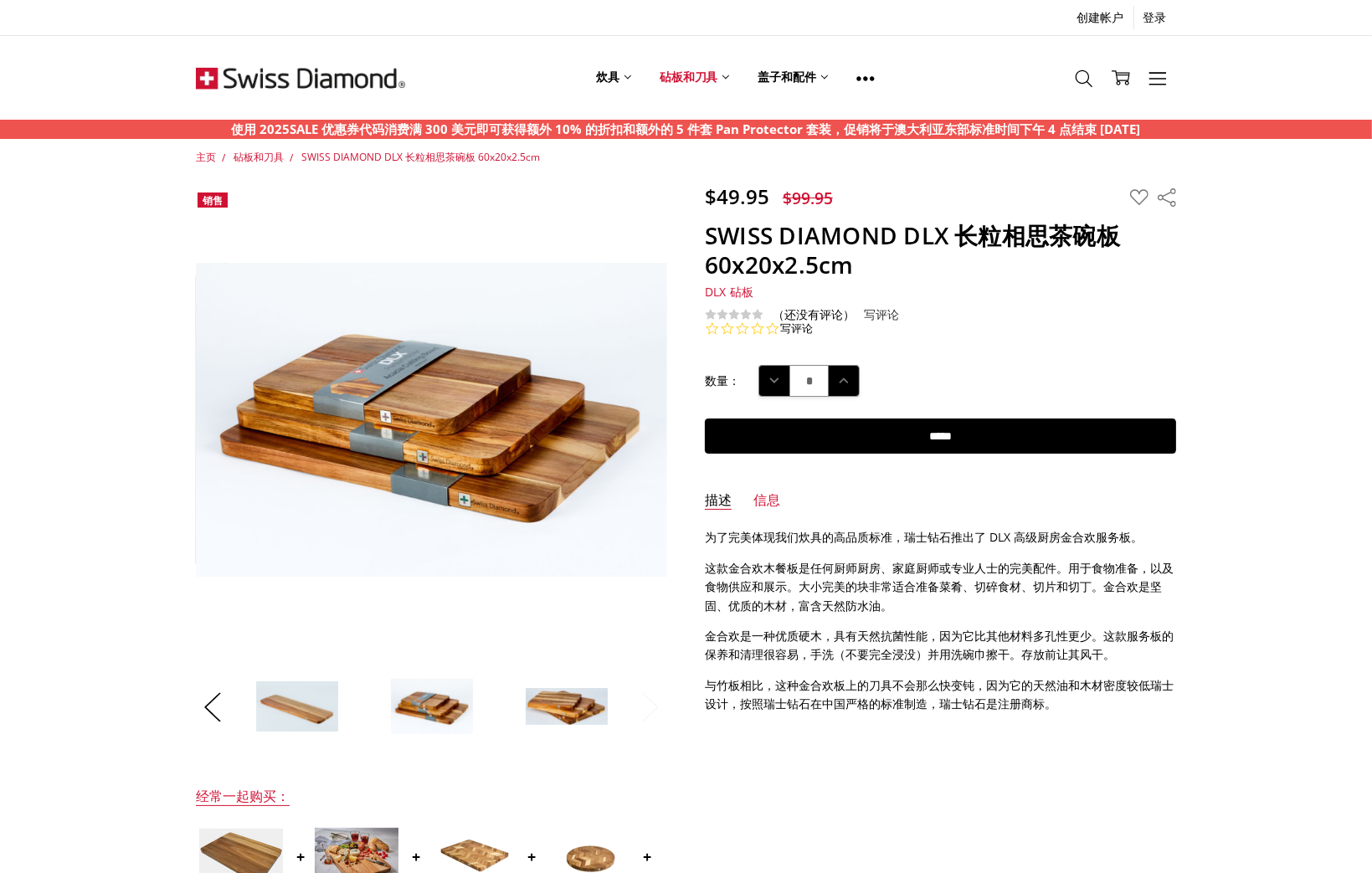
click at [659, 708] on button "下一个" at bounding box center [649, 708] width 33 height 51
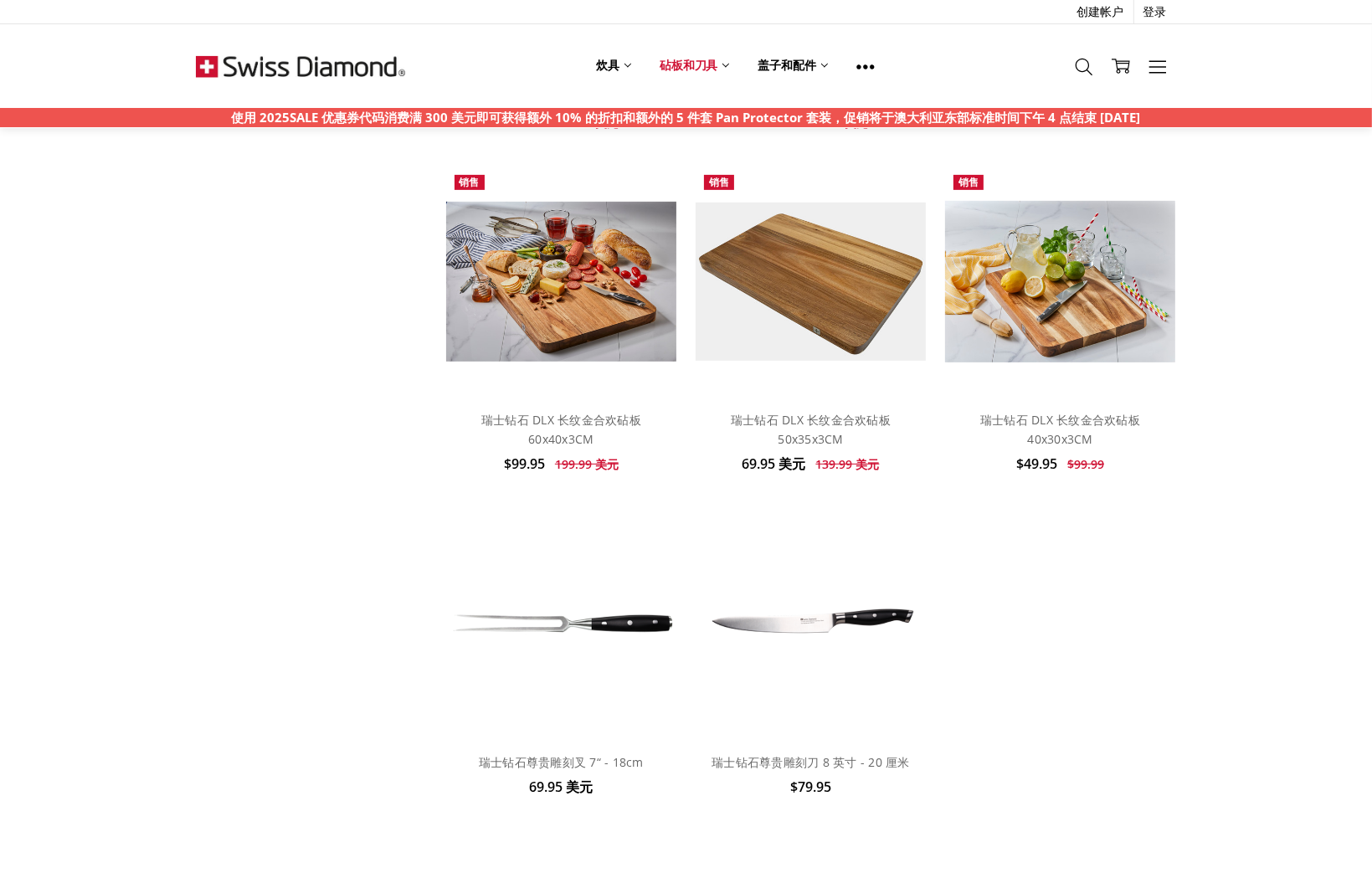
scroll to position [1005, 0]
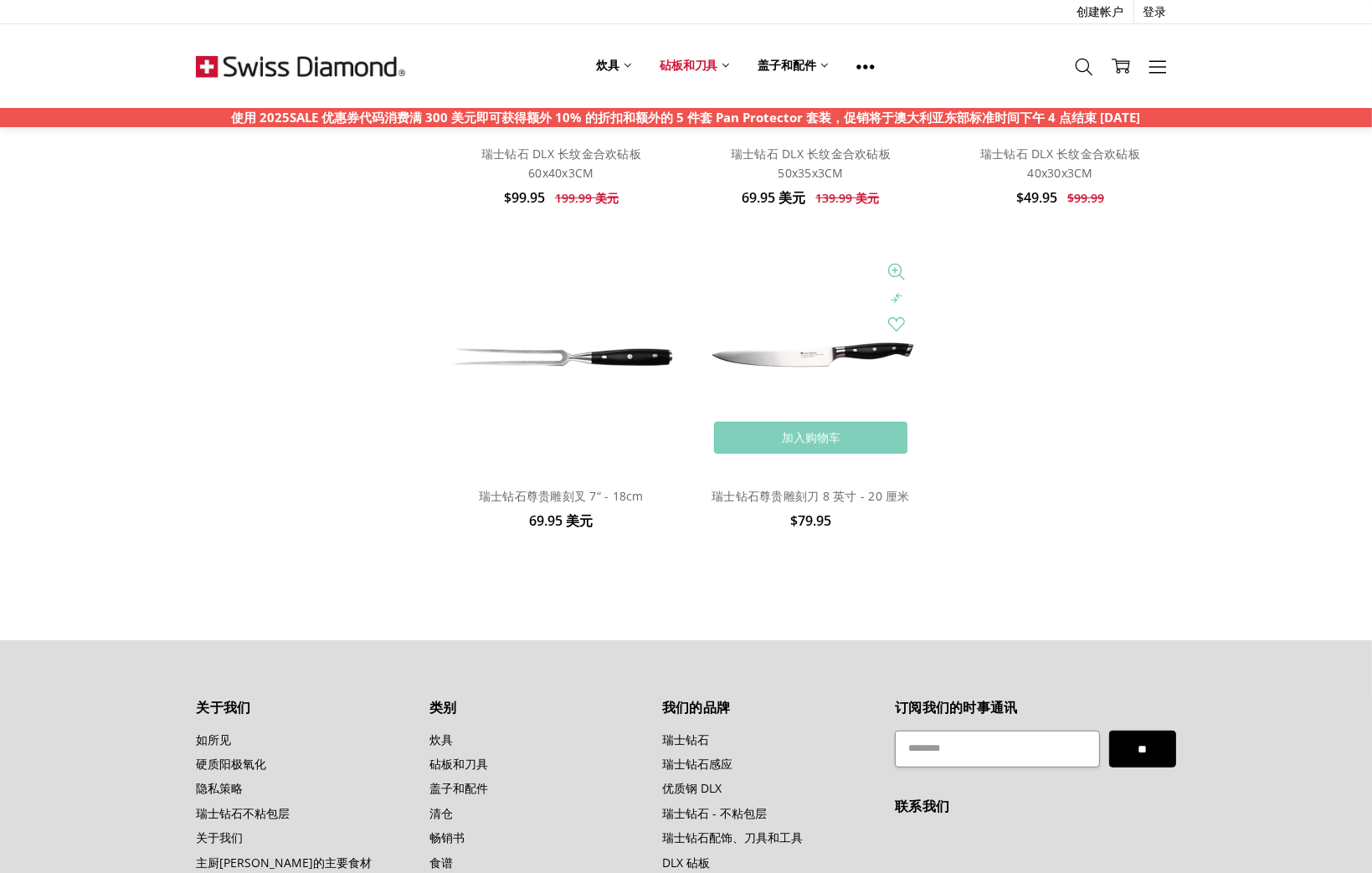
click at [832, 345] on img at bounding box center [811, 358] width 231 height 46
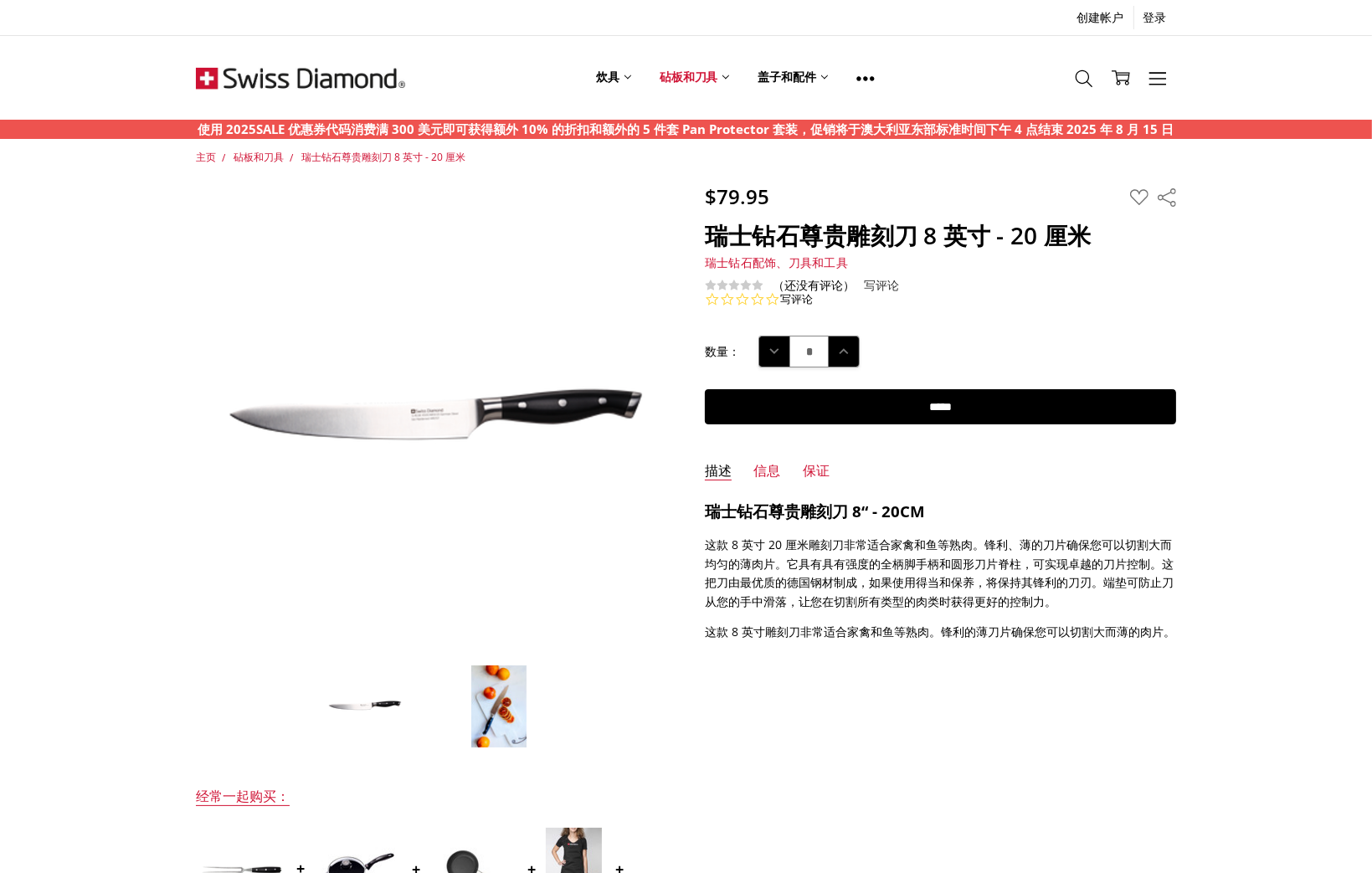
click at [494, 708] on img at bounding box center [499, 707] width 57 height 84
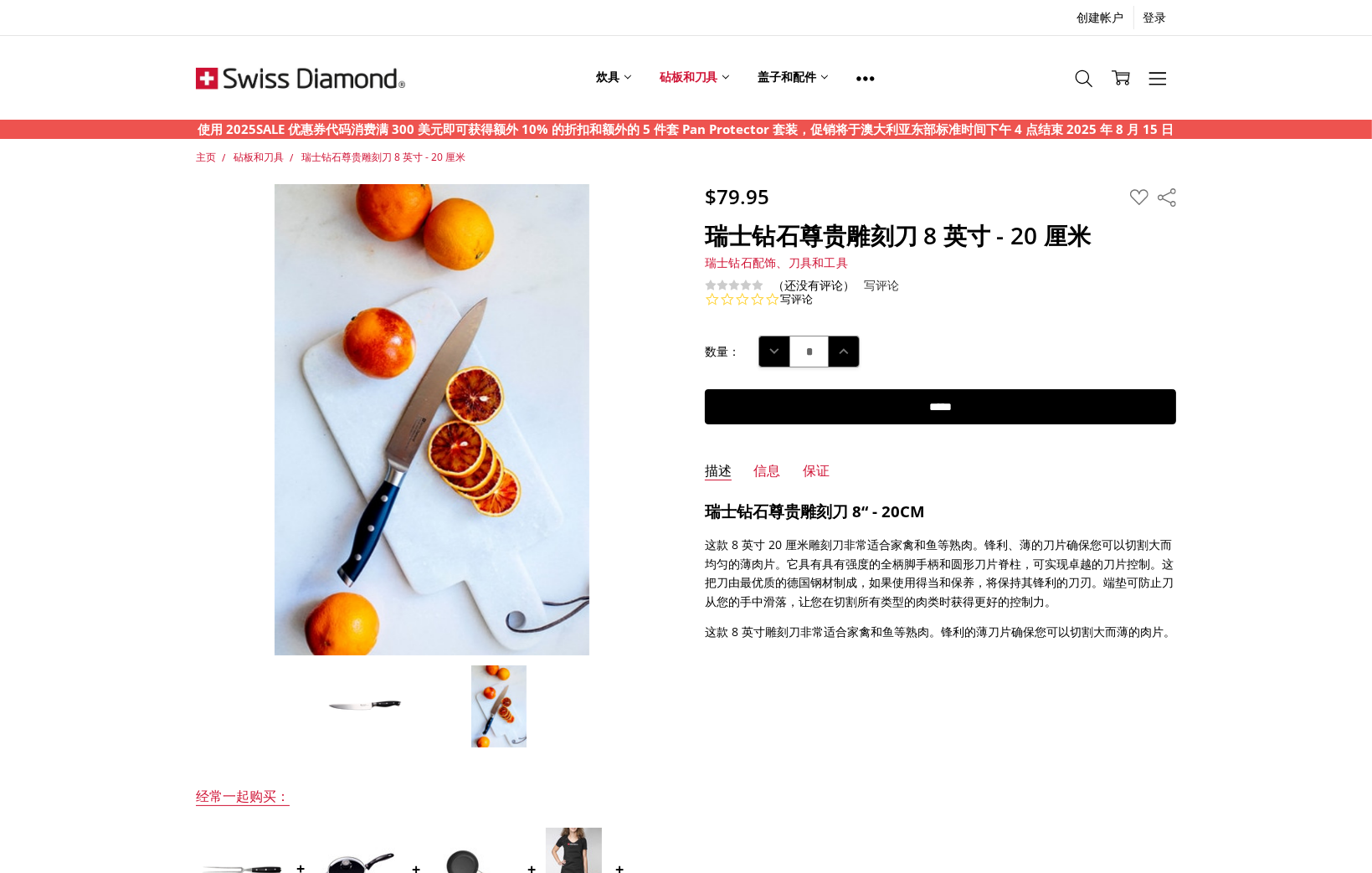
click at [407, 718] on li at bounding box center [364, 707] width 130 height 84
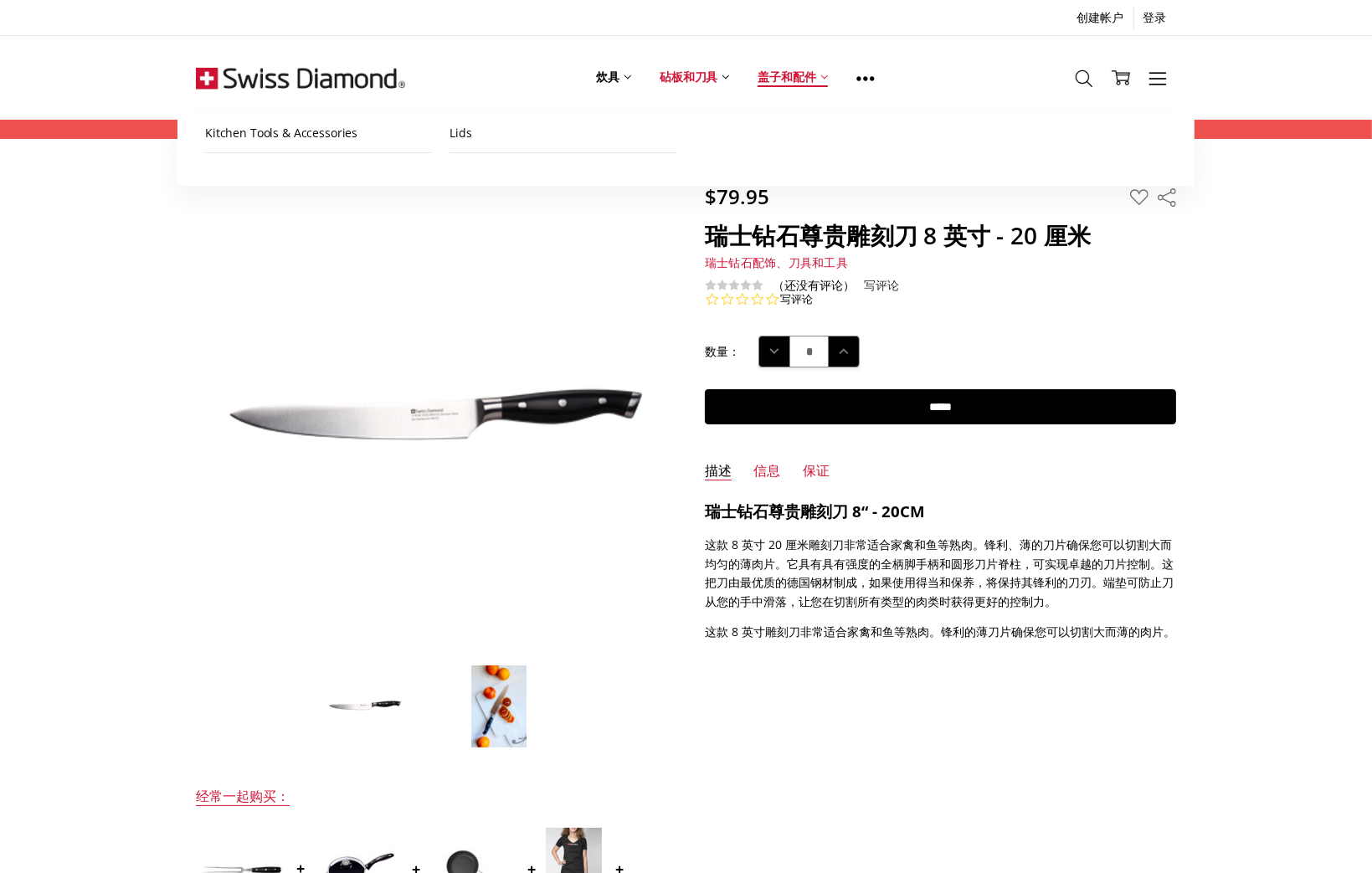
click at [770, 73] on font "盖子和配件" at bounding box center [786, 77] width 58 height 16
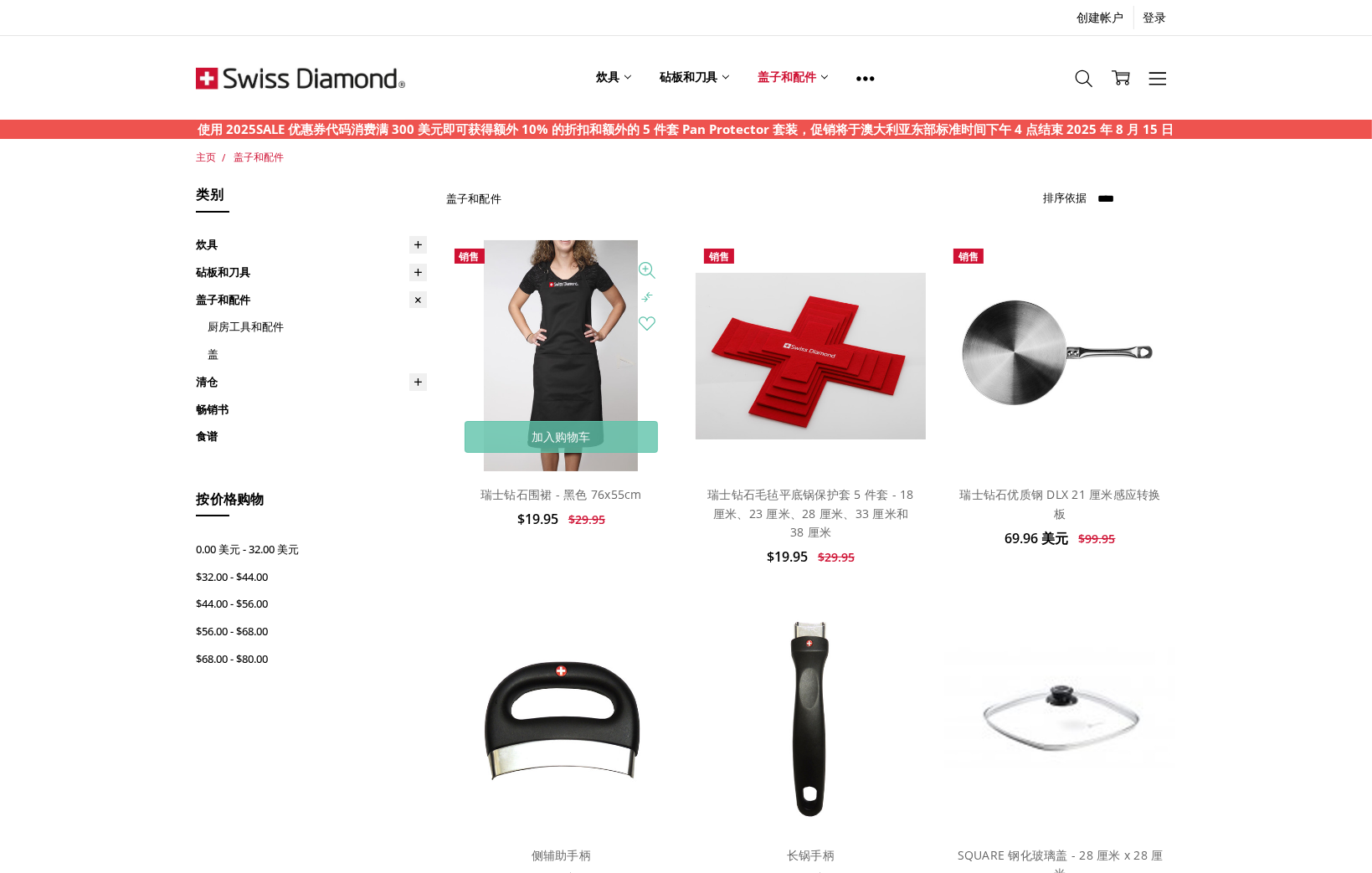
click at [521, 328] on img at bounding box center [561, 356] width 154 height 231
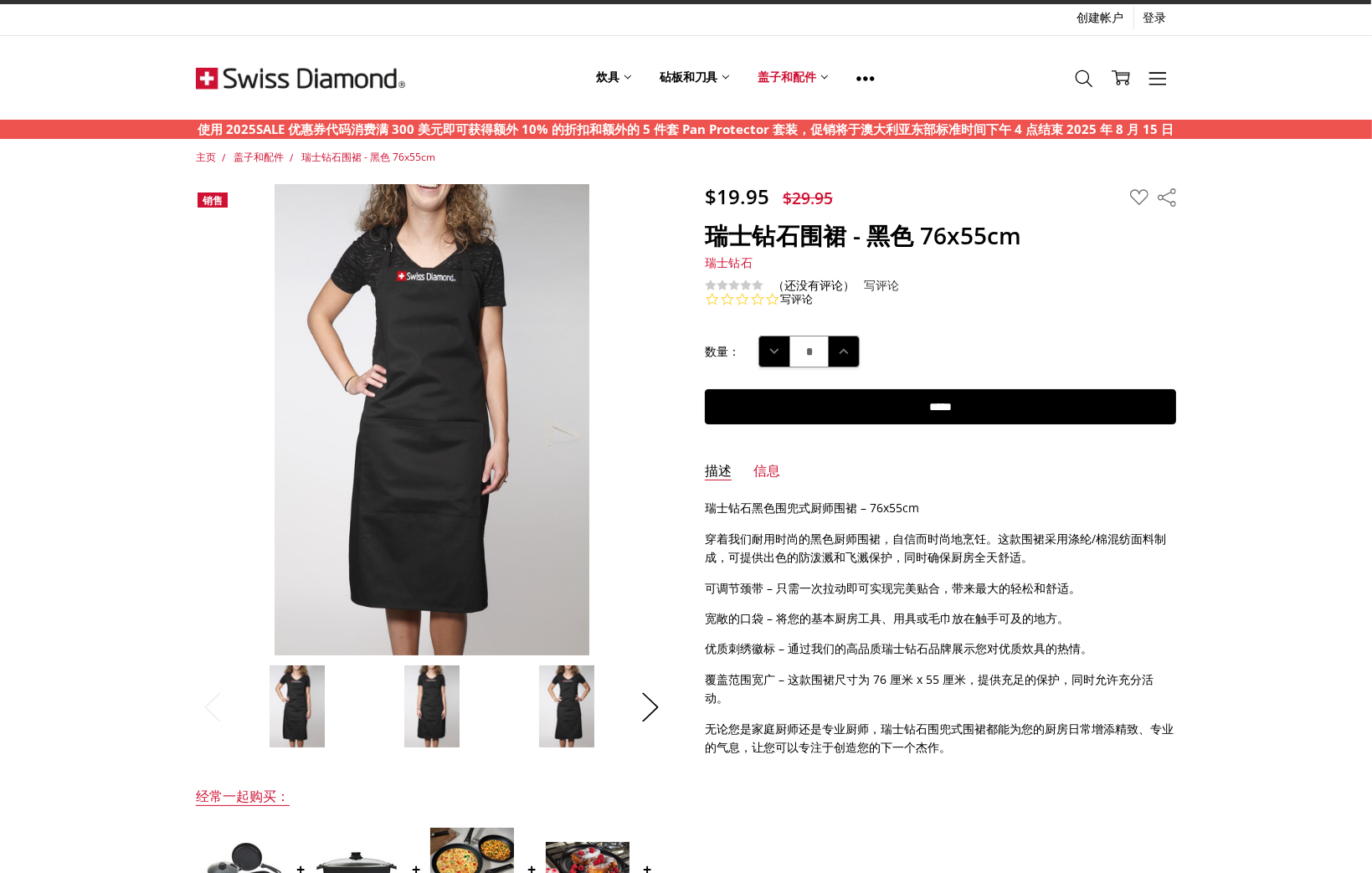
click at [667, 700] on section "销售 以前" at bounding box center [431, 466] width 508 height 566
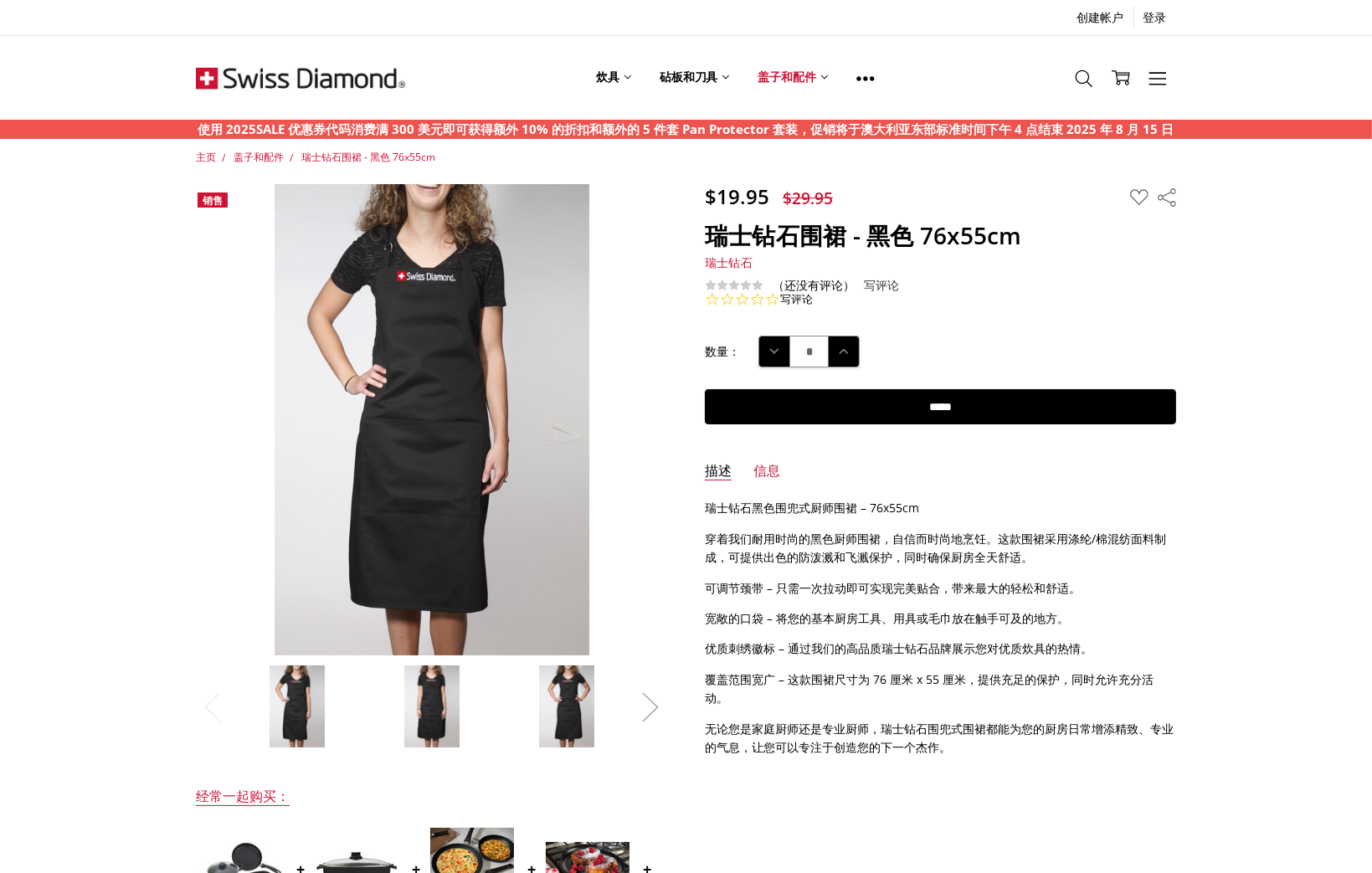
click at [655, 707] on button "下一个" at bounding box center [649, 708] width 33 height 51
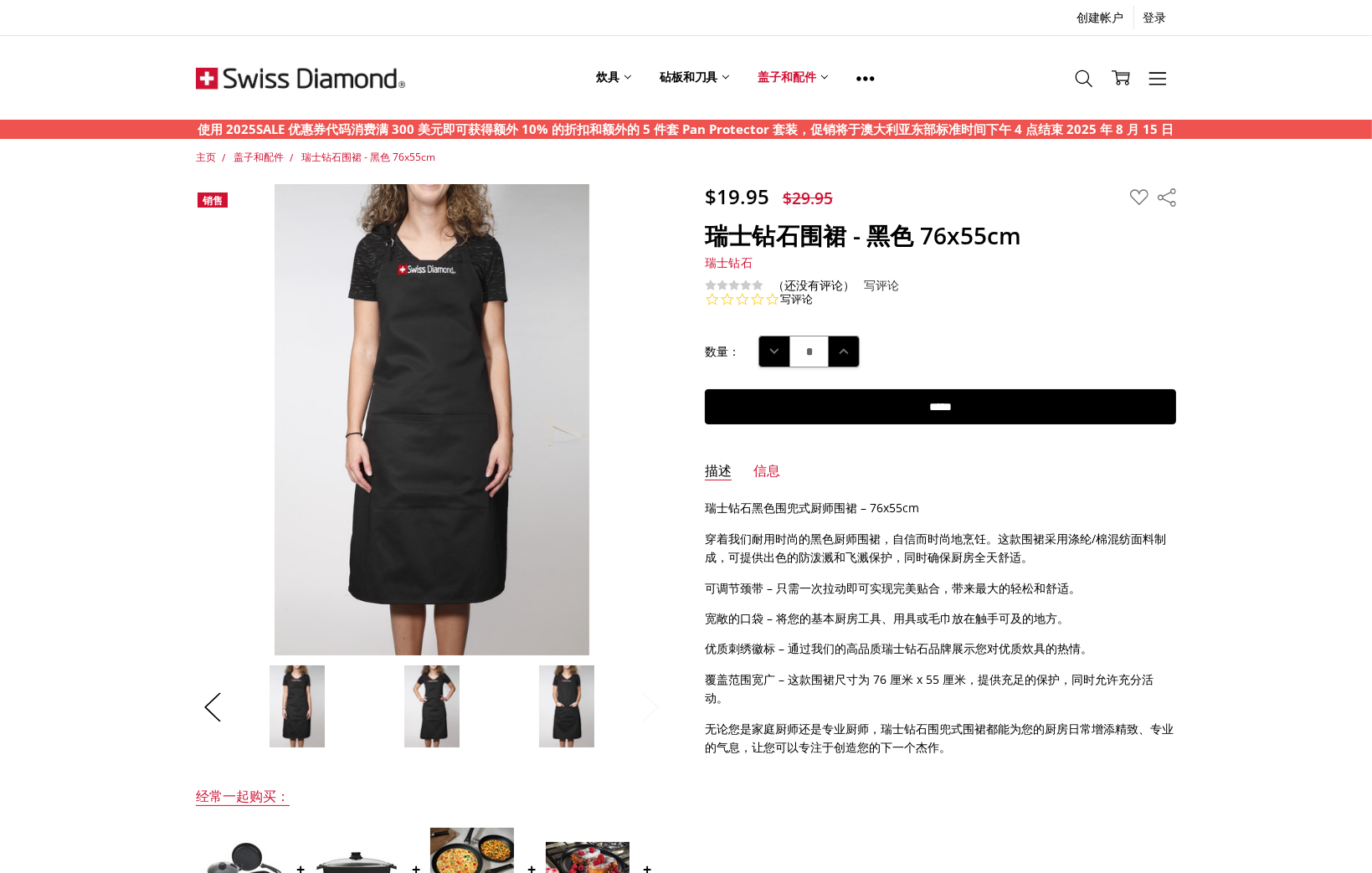
click at [655, 708] on button "下一个" at bounding box center [649, 708] width 33 height 51
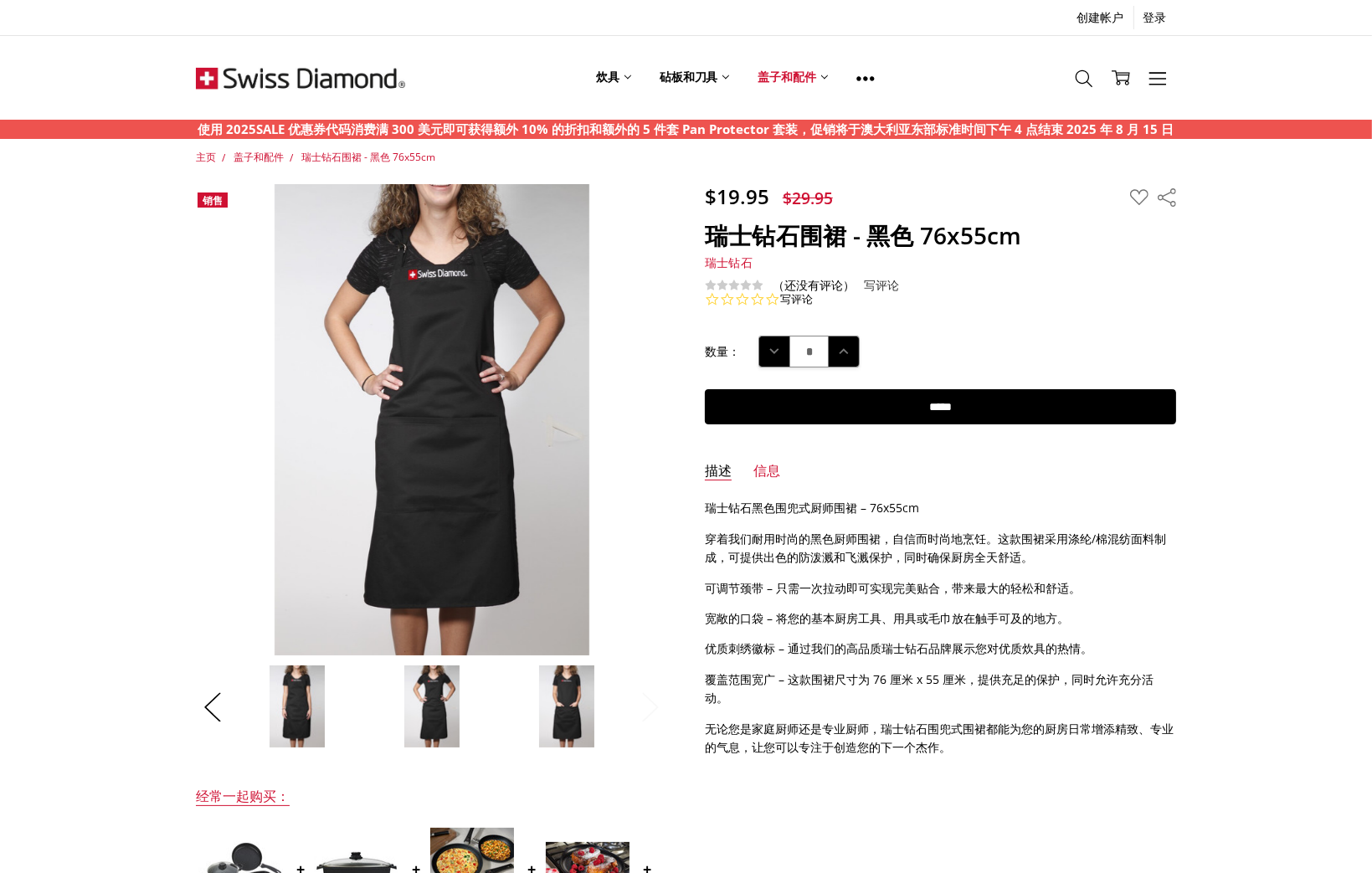
click at [655, 708] on button "下一个" at bounding box center [649, 708] width 33 height 51
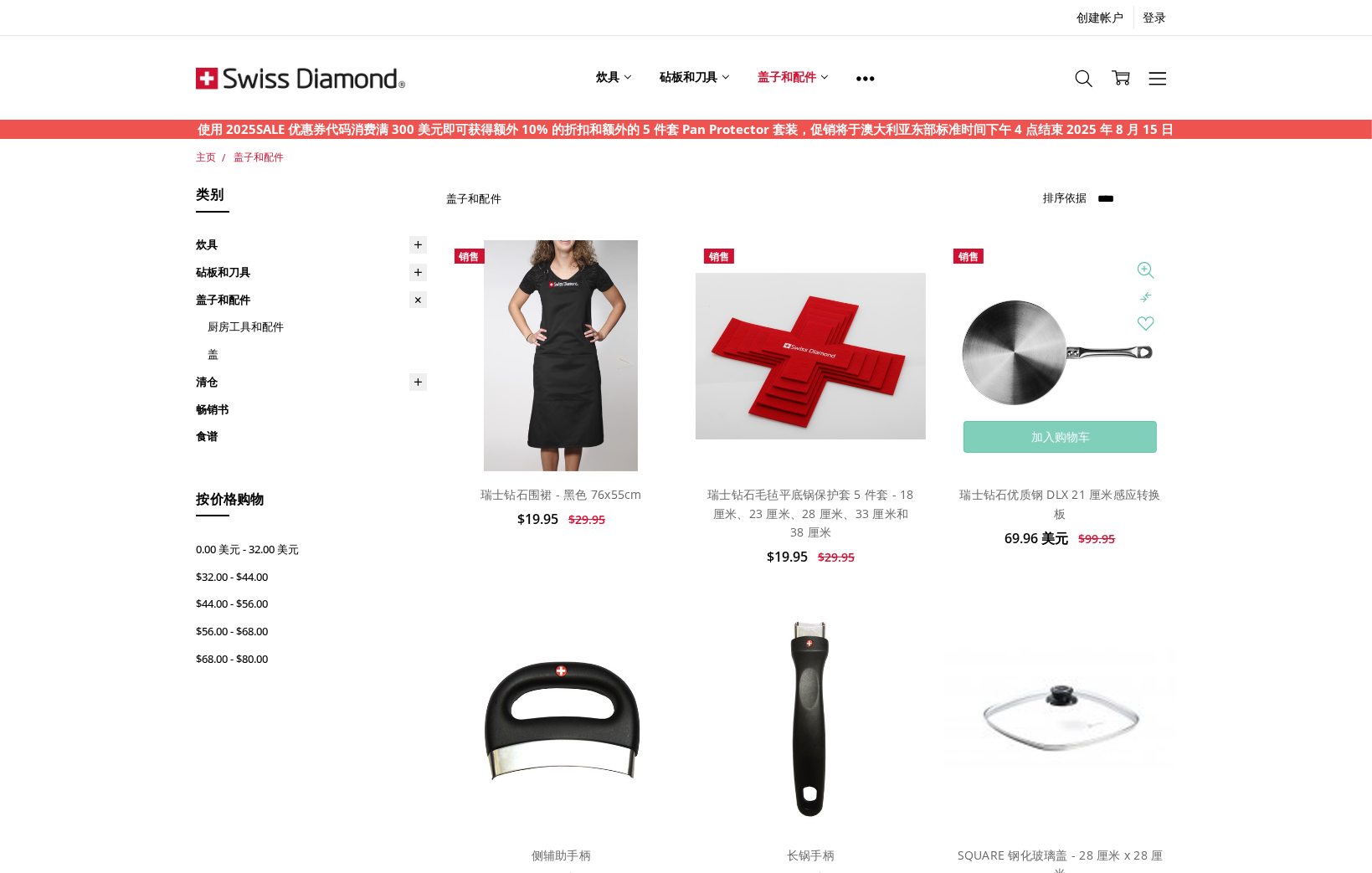
click at [1031, 390] on img at bounding box center [1060, 356] width 231 height 231
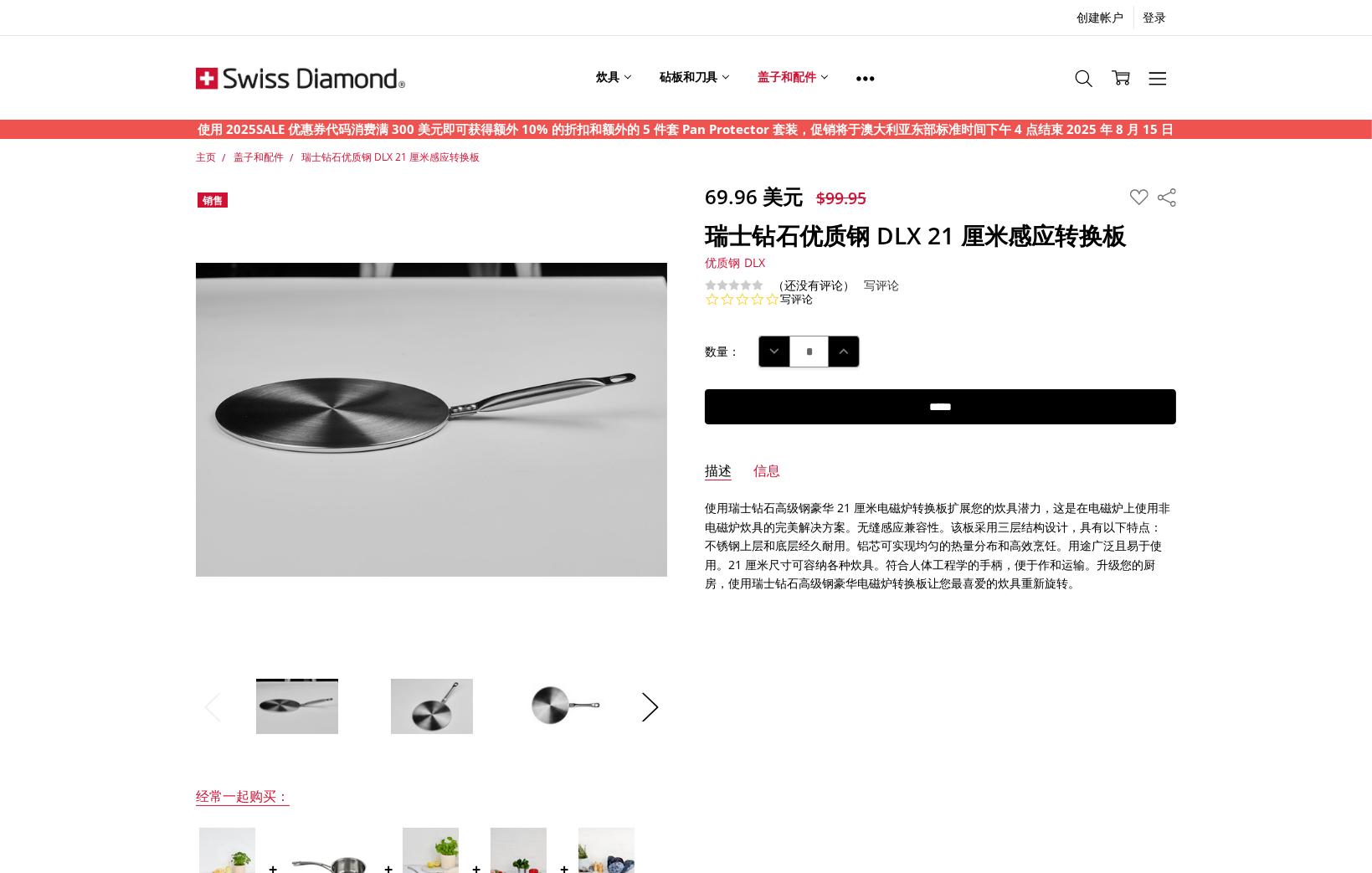
click at [470, 712] on img at bounding box center [432, 707] width 84 height 57
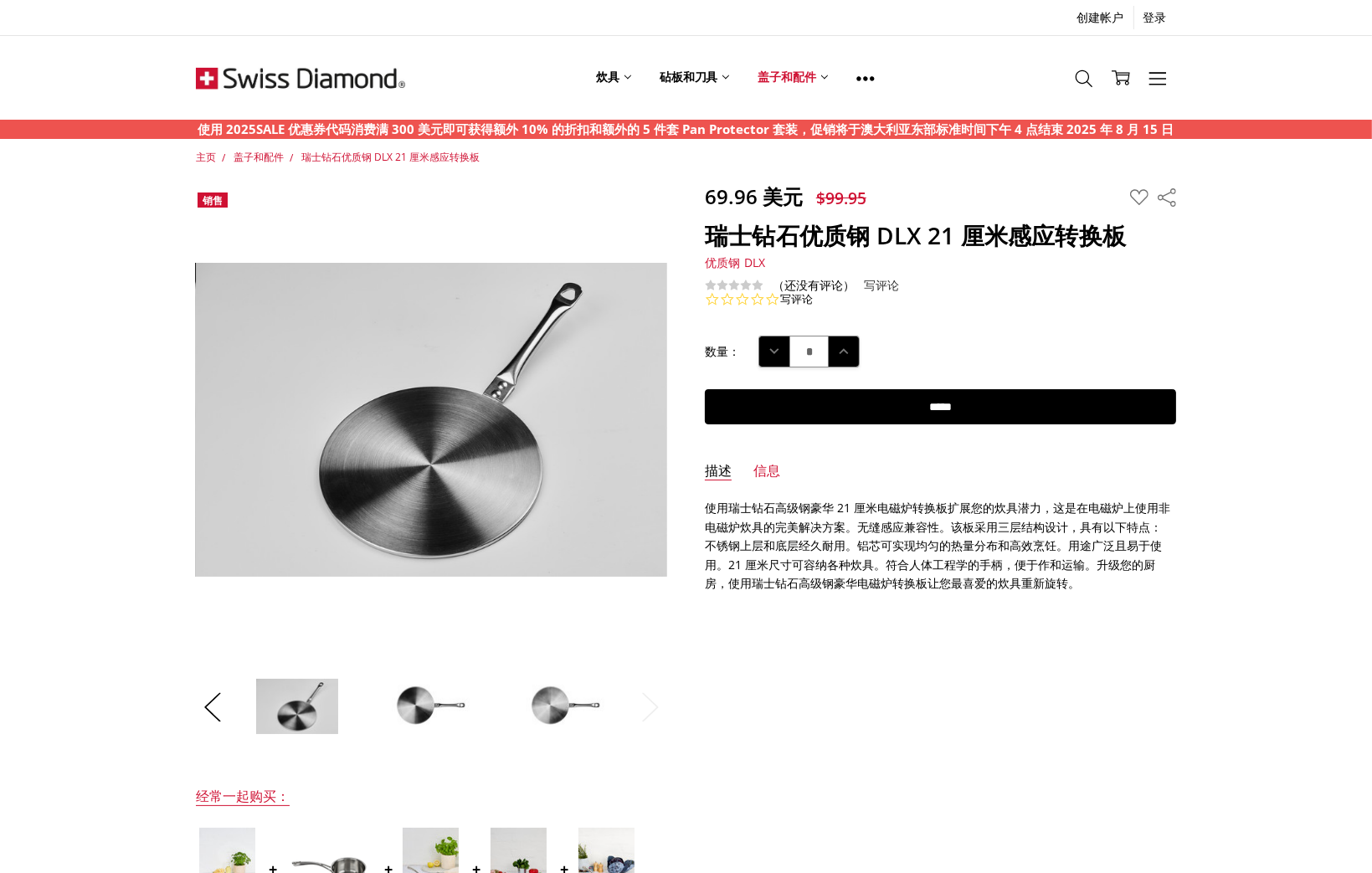
click at [498, 699] on div at bounding box center [364, 707] width 539 height 84
click at [514, 693] on li at bounding box center [565, 707] width 130 height 84
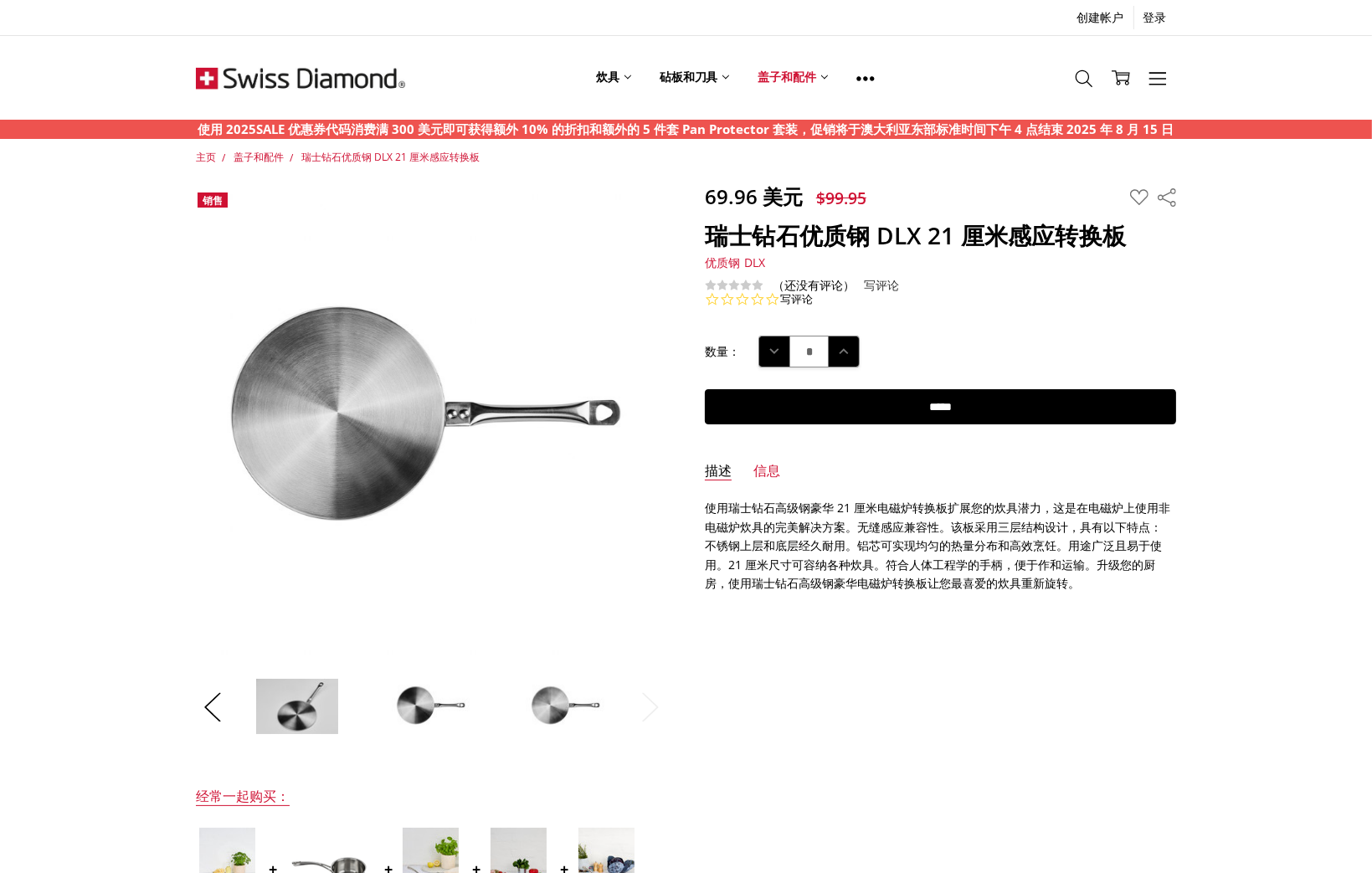
drag, startPoint x: 886, startPoint y: 617, endPoint x: 774, endPoint y: 530, distance: 141.8
click at [774, 530] on p "使用瑞士钻石高级钢豪华 21 厘米电磁炉转换板扩展您的炊具潜力，这是在电磁炉上使用非电磁炉炊具的完美解决方案。无缝感应兼容性。该板采用三层结构设计，具有以下特…" at bounding box center [941, 546] width 472 height 94
click at [730, 128] on p "使用 2025SALE 优惠券代码消费满 300 美元即可获得额外 10% 的折扣和额外的 5 件套 Pan Protector 套装，促销将于澳大利亚东部标…" at bounding box center [686, 130] width 976 height 20
drag, startPoint x: 558, startPoint y: 126, endPoint x: 505, endPoint y: 127, distance: 53.0
click at [505, 127] on p "使用 2025SALE 优惠券代码消费满 300 美元即可获得额外 10% 的折扣和额外的 5 件套 Pan Protector 套装，促销将于澳大利亚东部标…" at bounding box center [686, 130] width 976 height 20
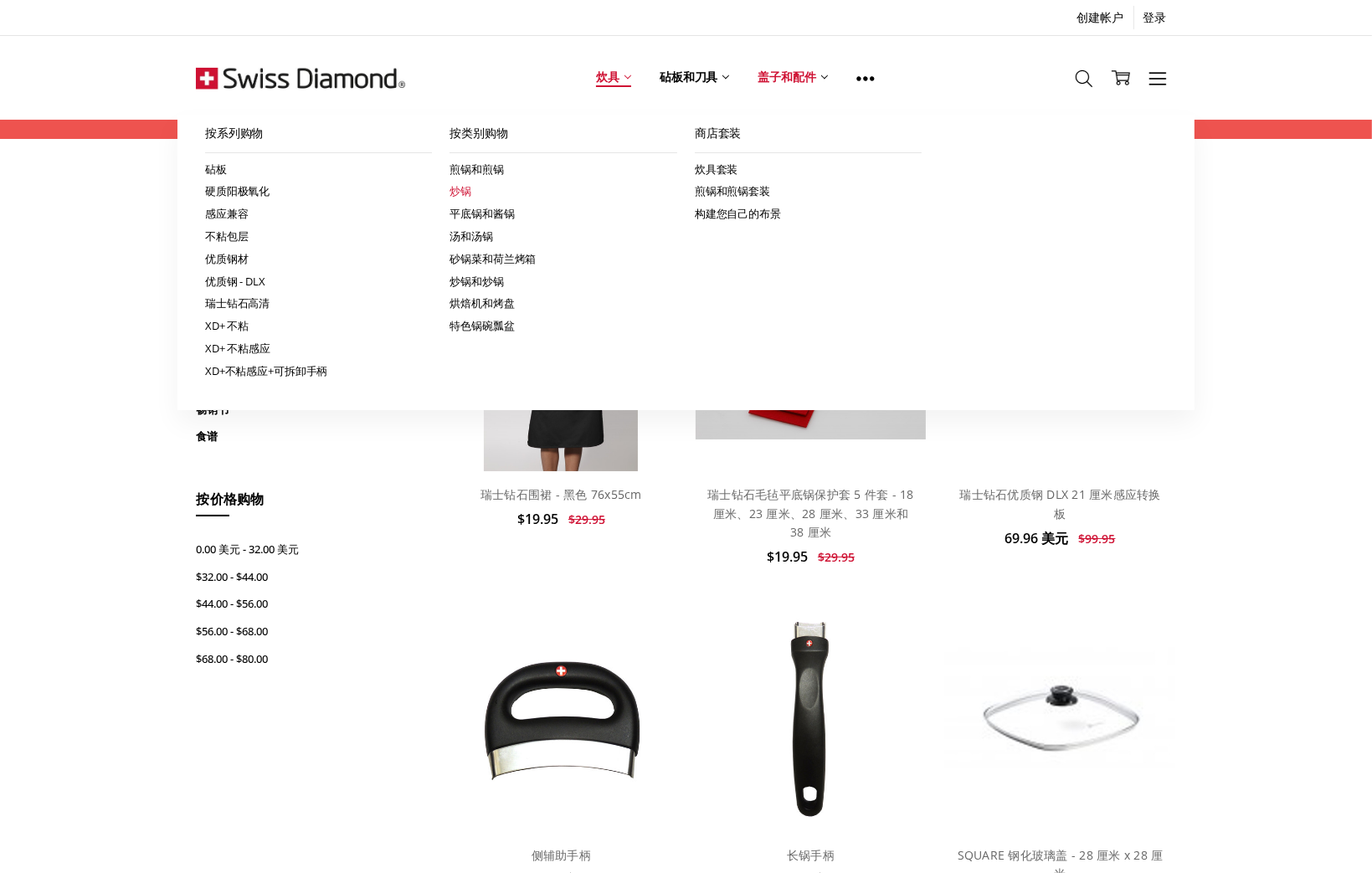
click at [529, 185] on link "炒锅" at bounding box center [563, 190] width 228 height 22
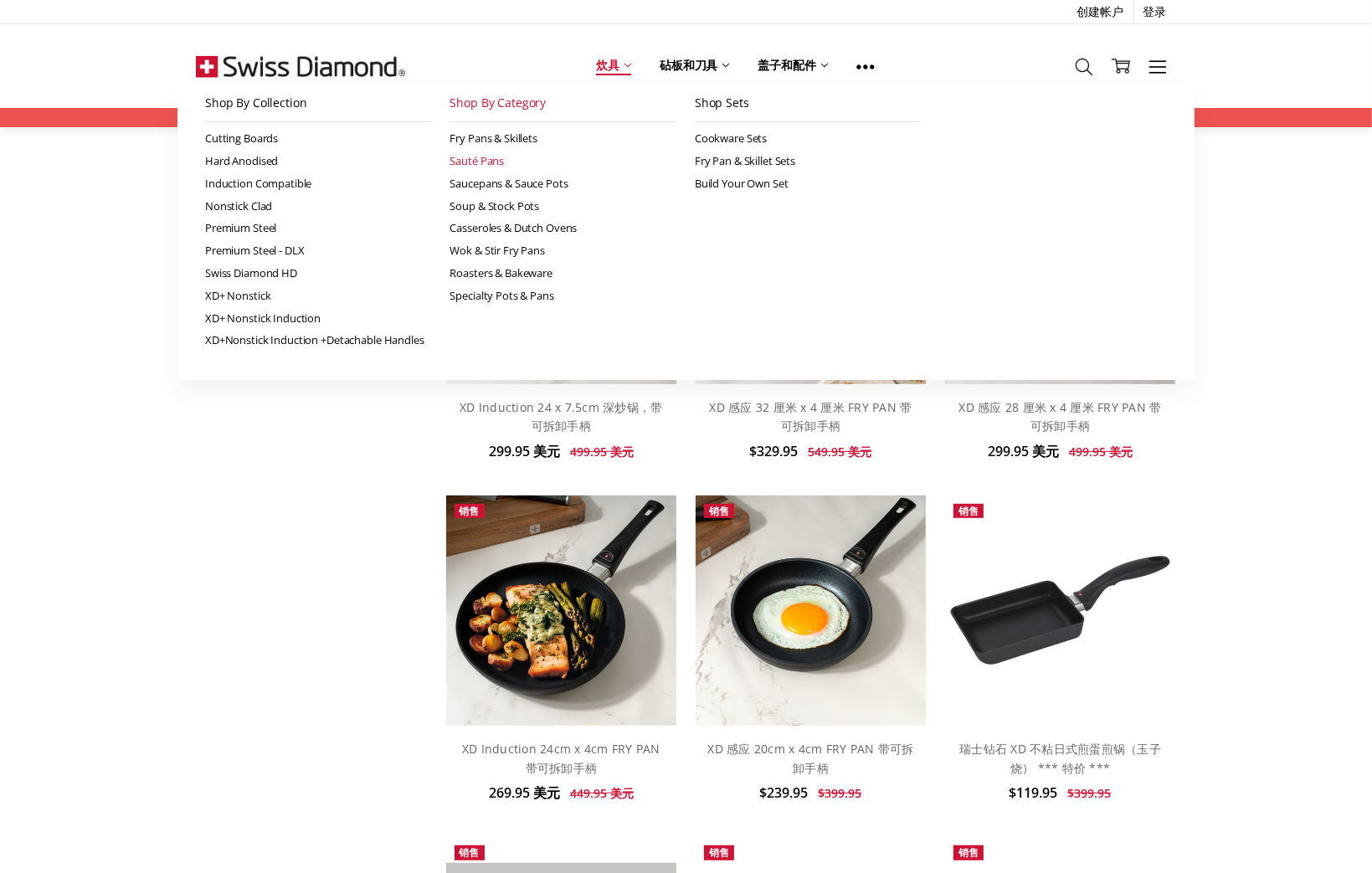
scroll to position [753, 0]
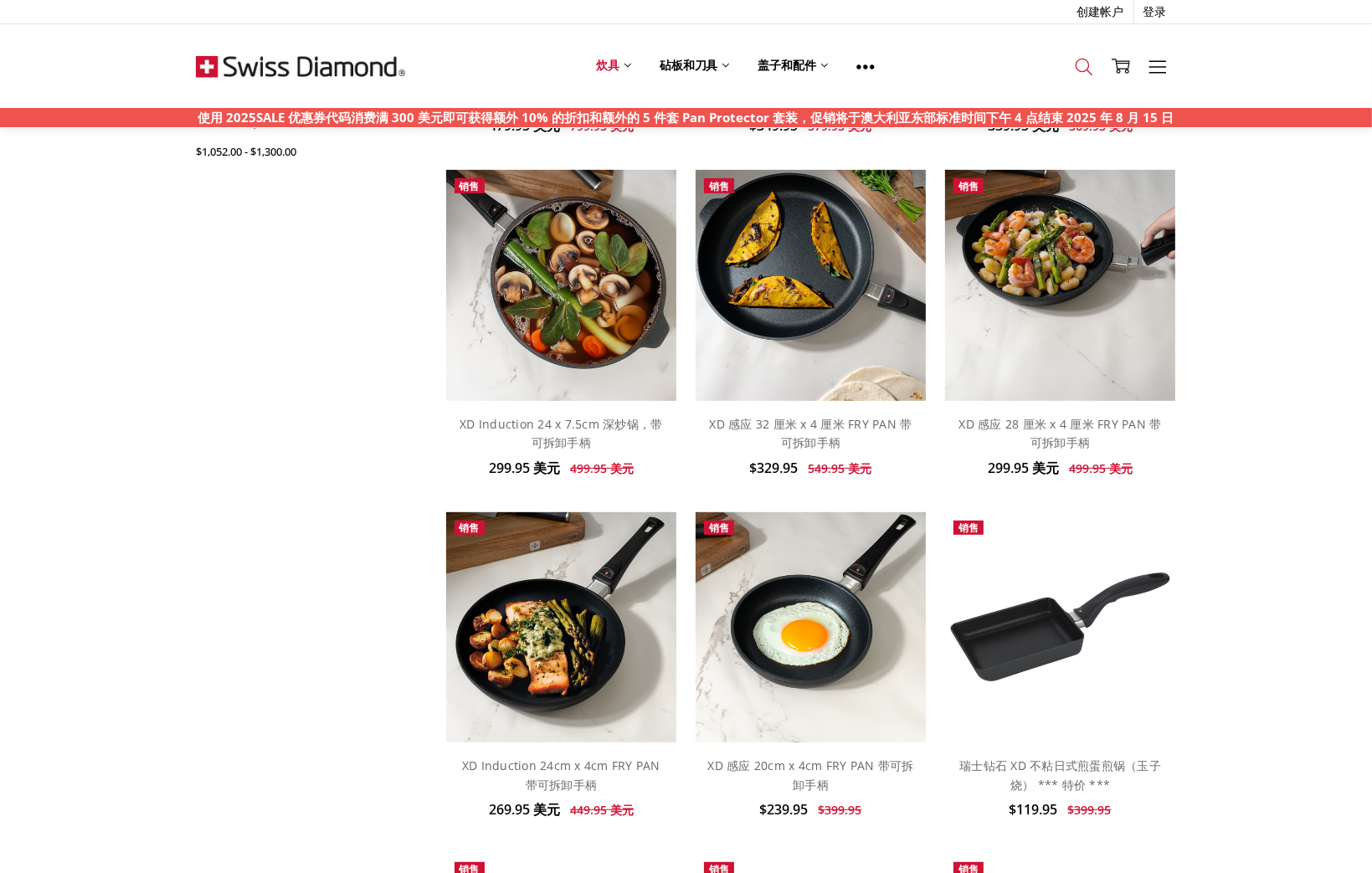
click at [1088, 63] on icon at bounding box center [1083, 67] width 19 height 19
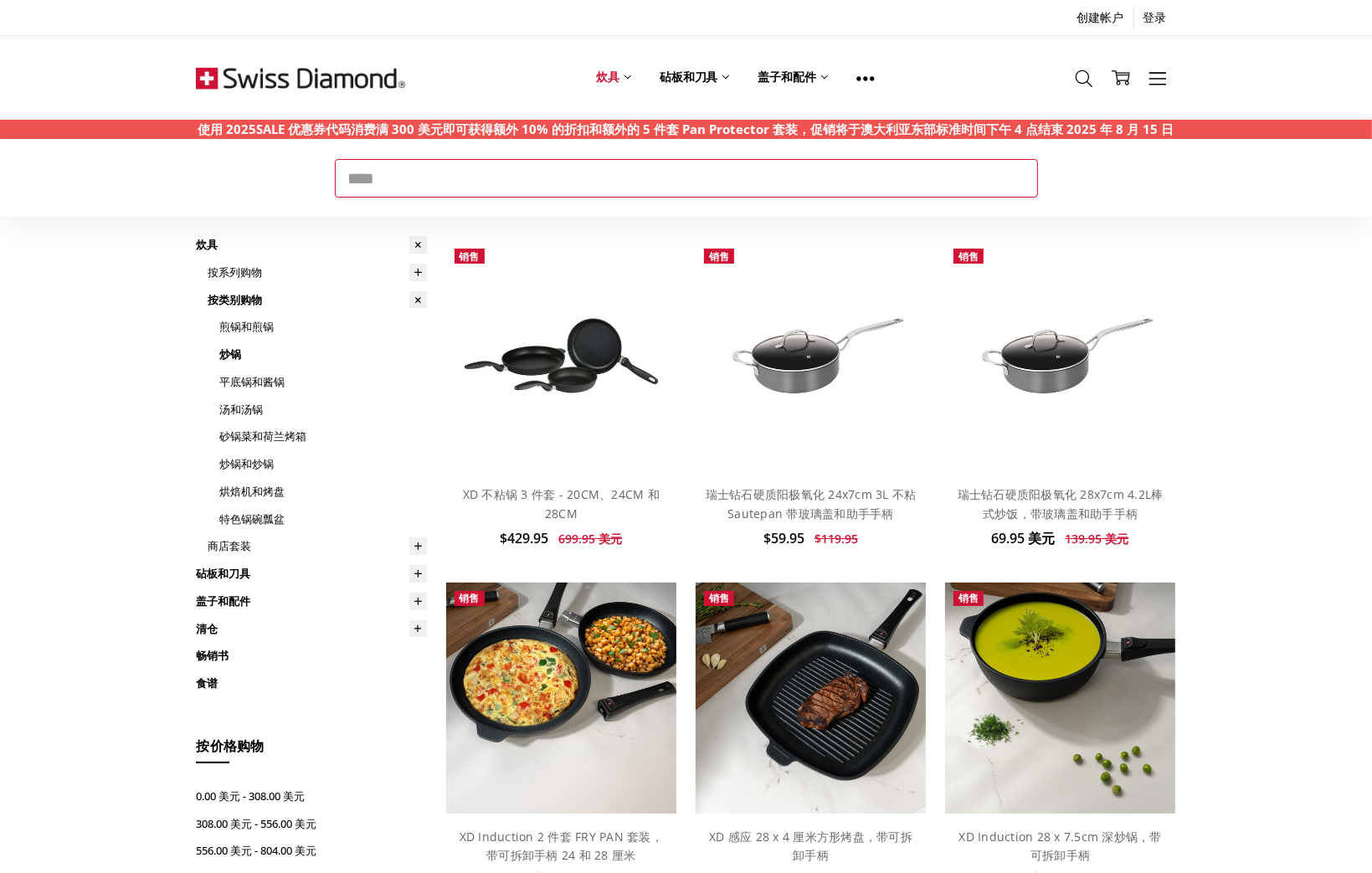
click at [569, 197] on input "搜索" at bounding box center [686, 178] width 703 height 38
click at [572, 181] on input "搜索" at bounding box center [686, 178] width 703 height 38
type input "***"
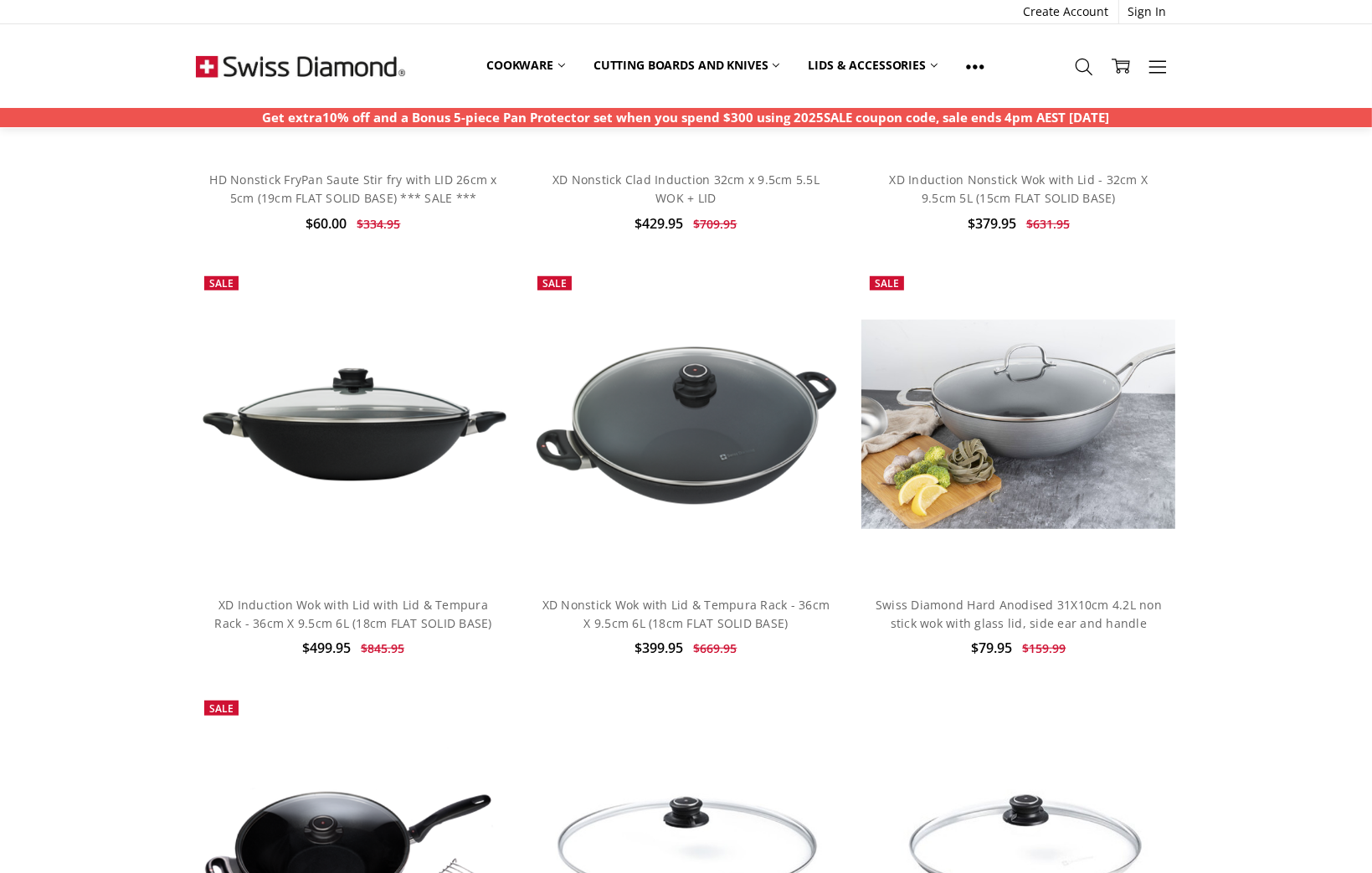
scroll to position [1172, 0]
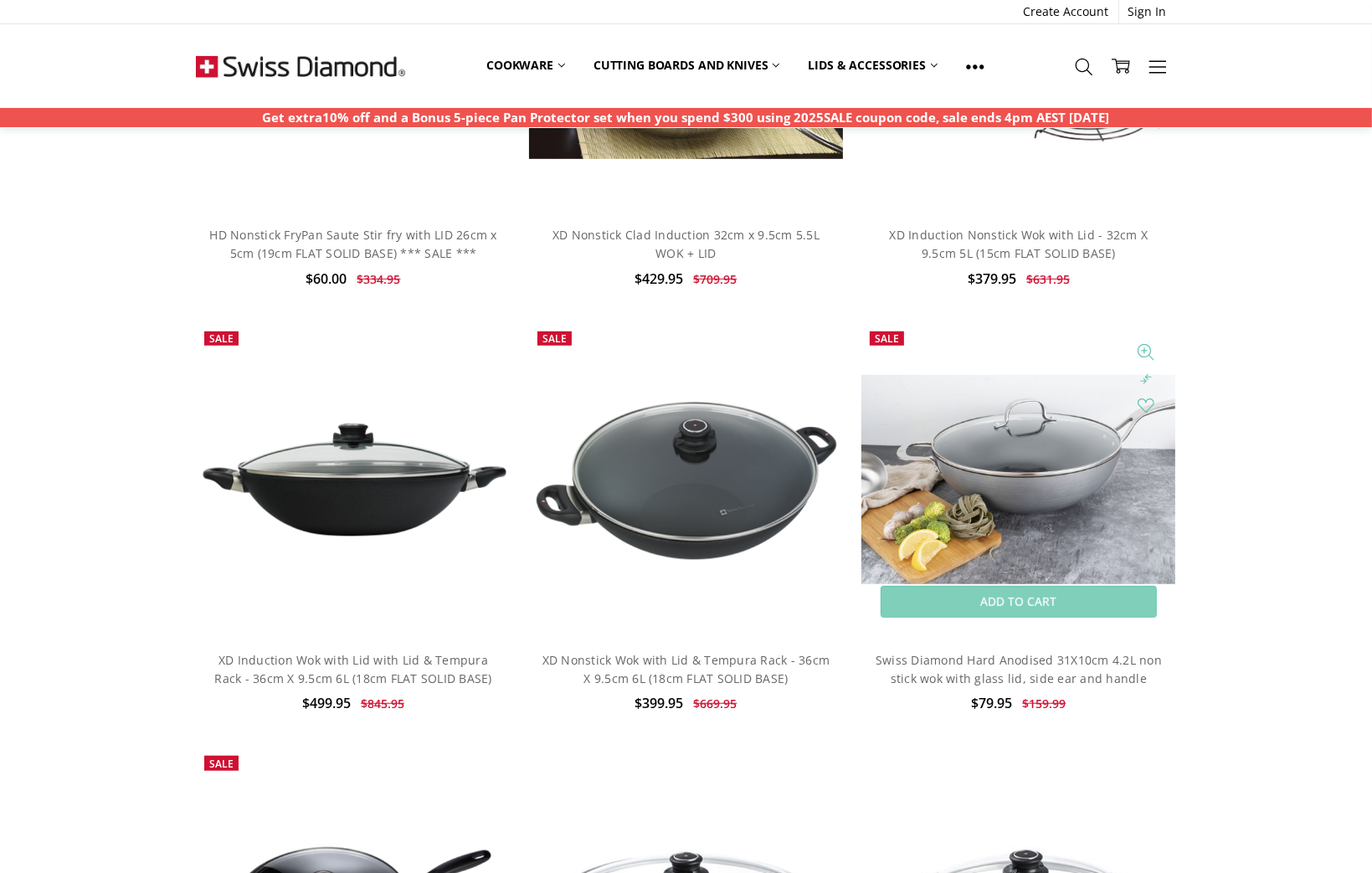
click at [1105, 488] on img at bounding box center [1017, 480] width 314 height 209
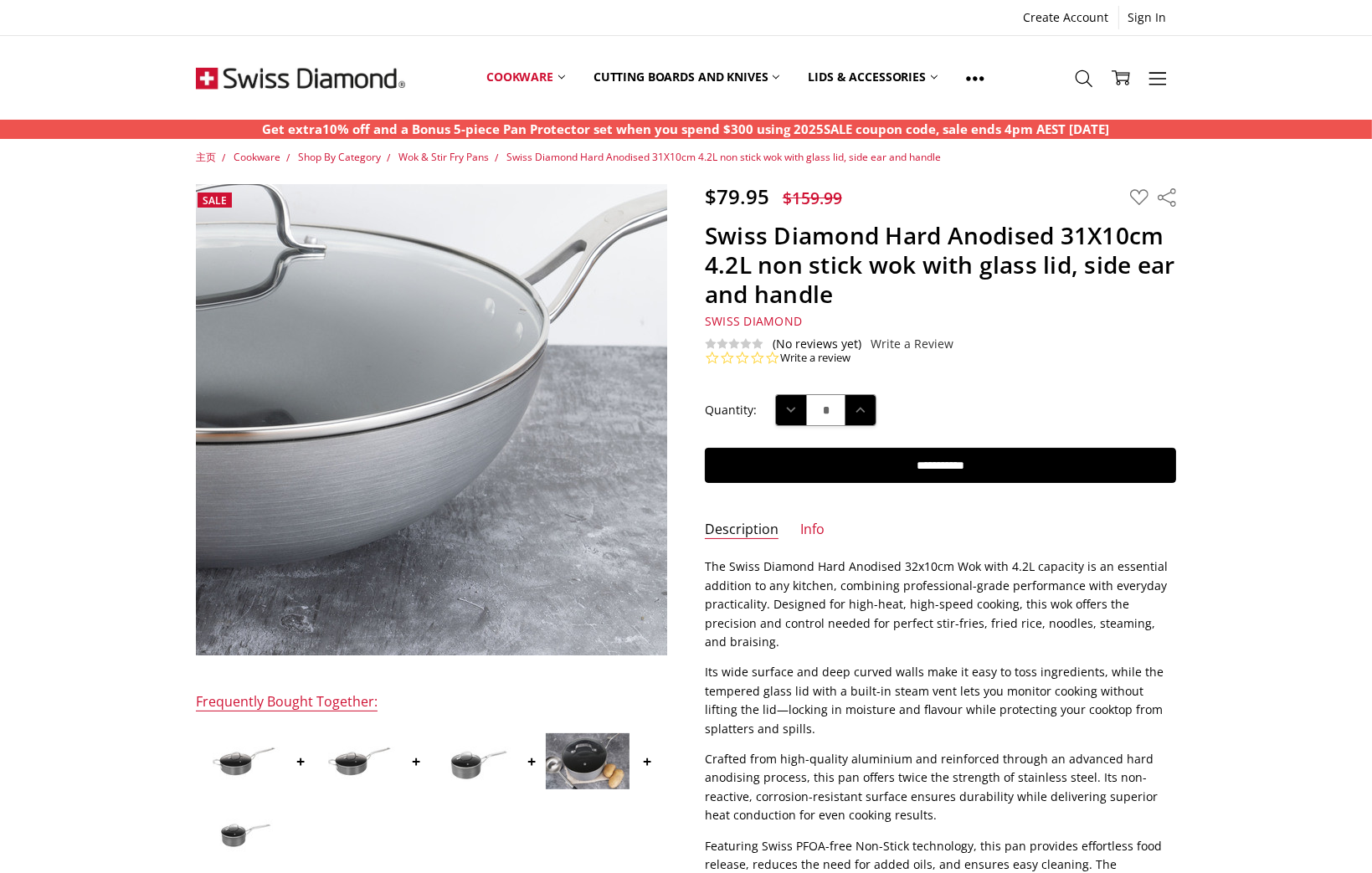
click at [618, 358] on img at bounding box center [195, 451] width 1071 height 715
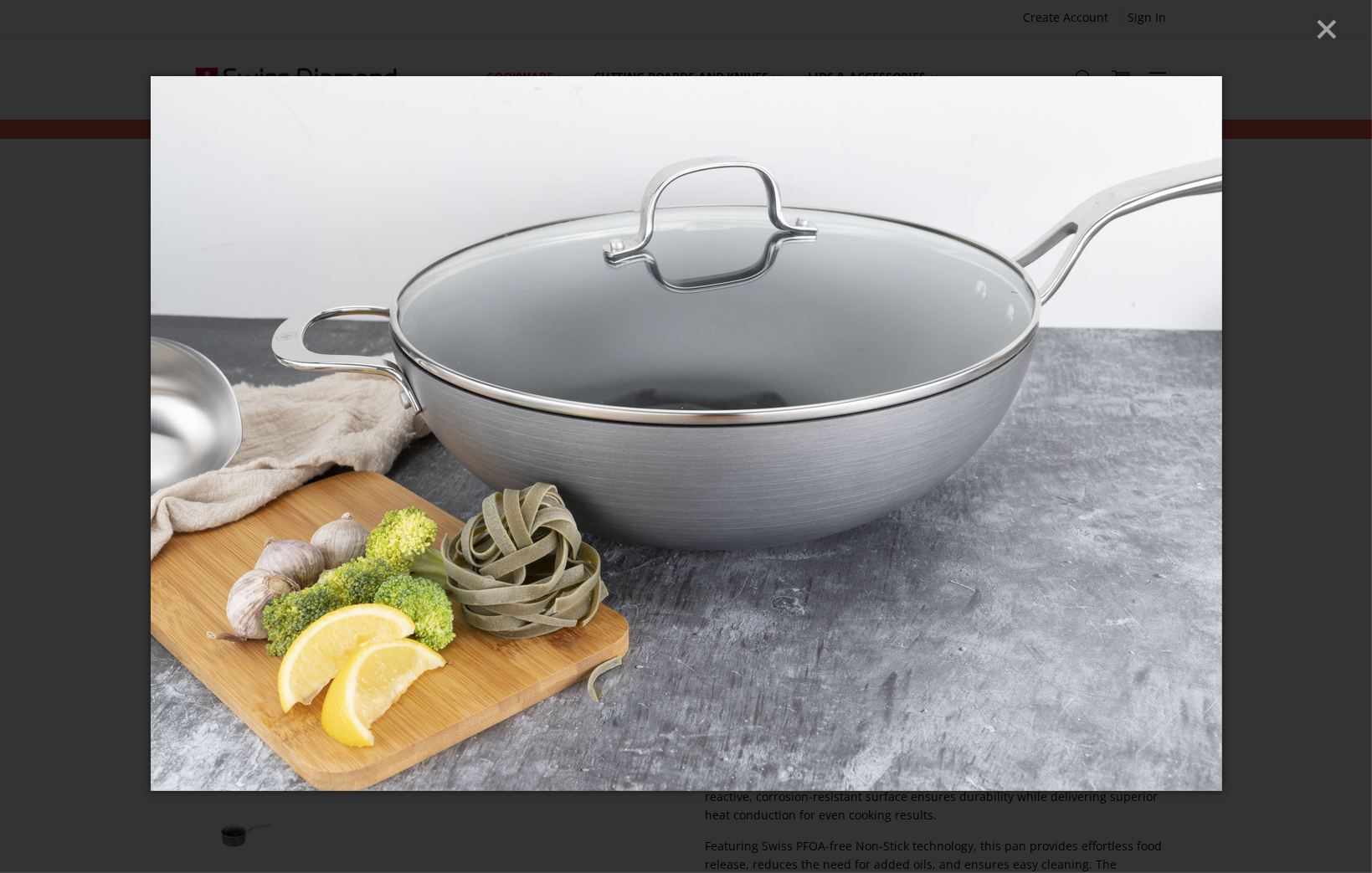
click at [1334, 30] on icon "Close" at bounding box center [1326, 29] width 25 height 25
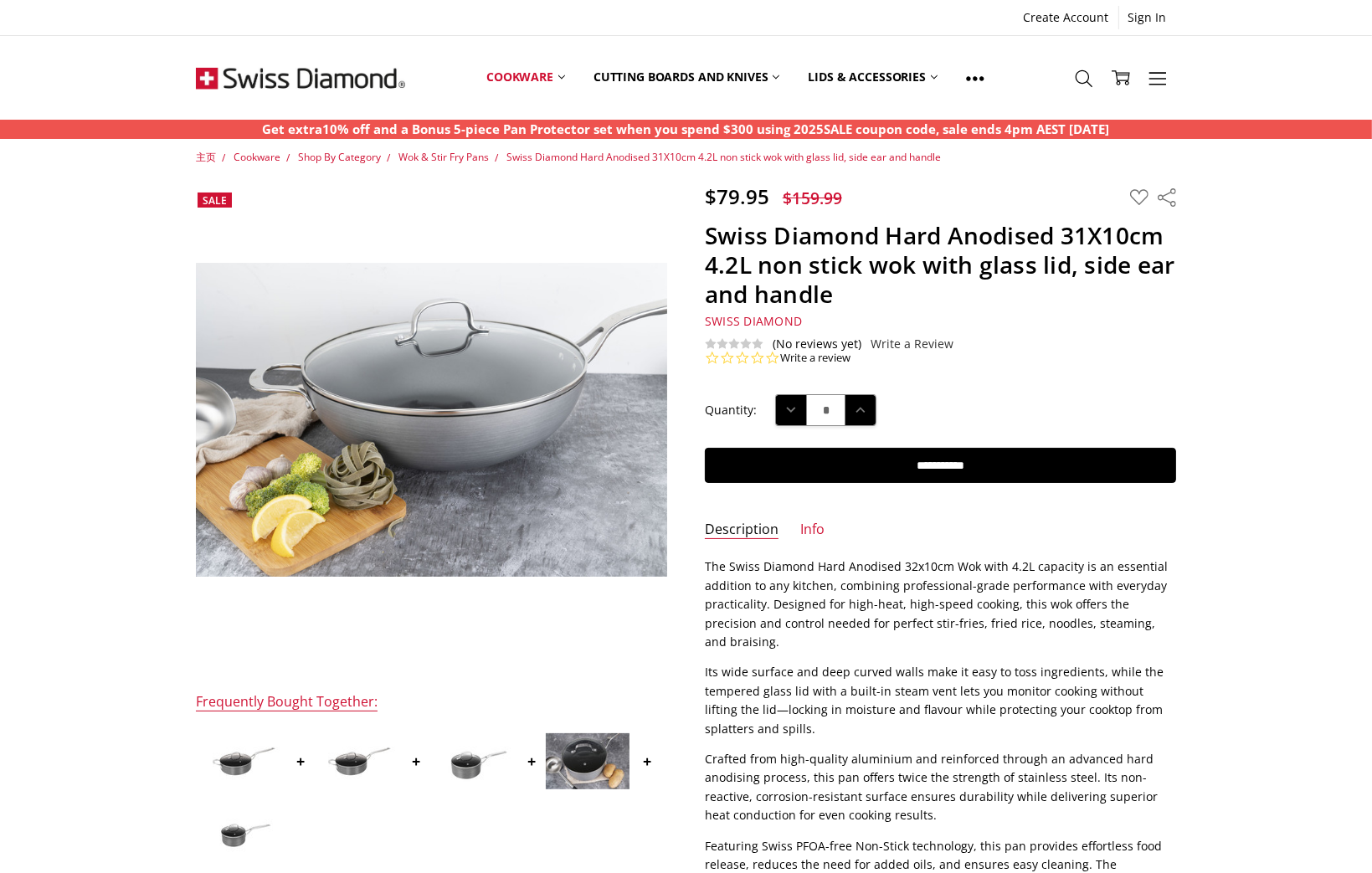
click at [363, 780] on img at bounding box center [356, 761] width 84 height 56
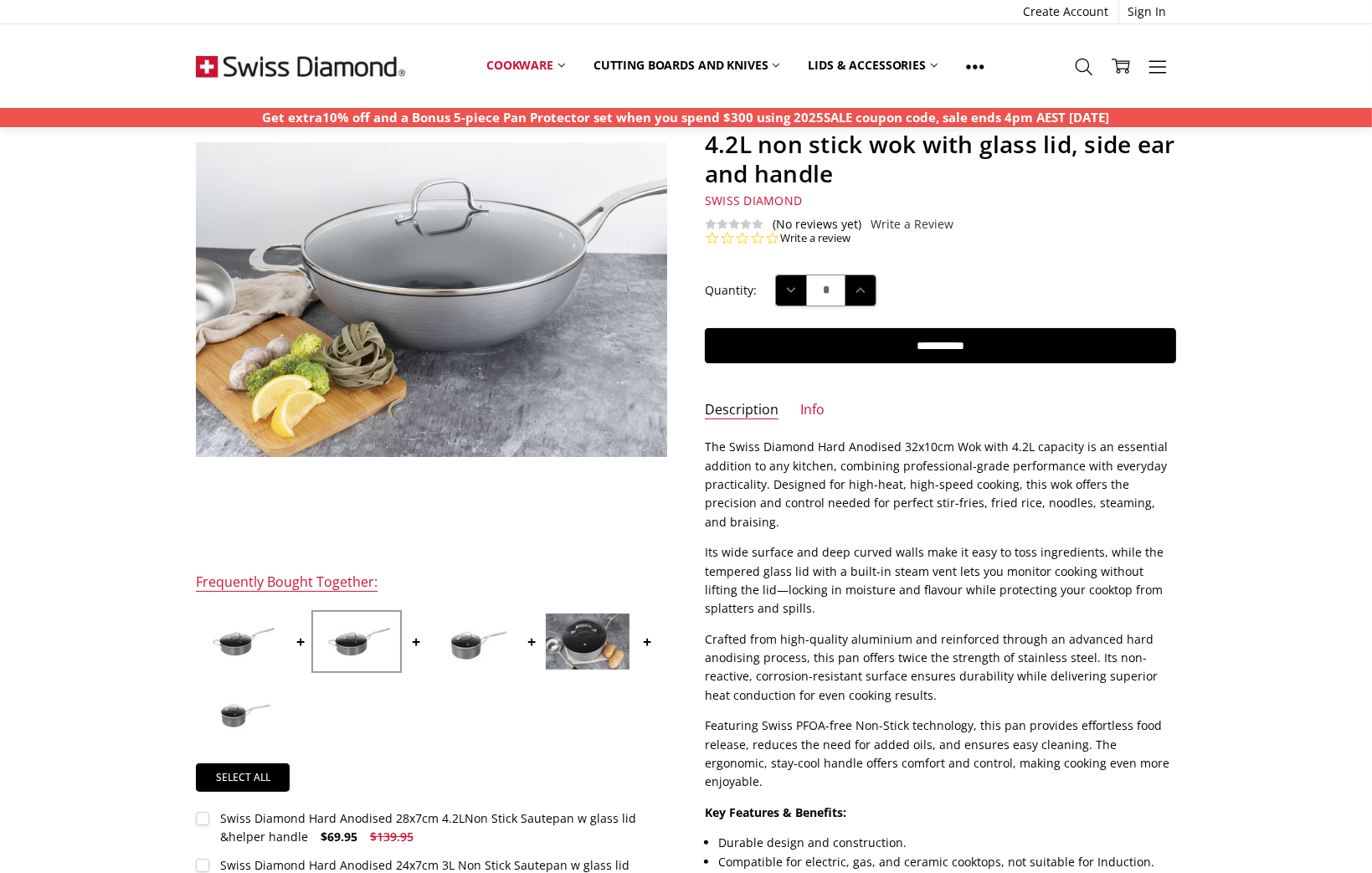
scroll to position [118, 0]
click at [566, 638] on img at bounding box center [588, 642] width 84 height 56
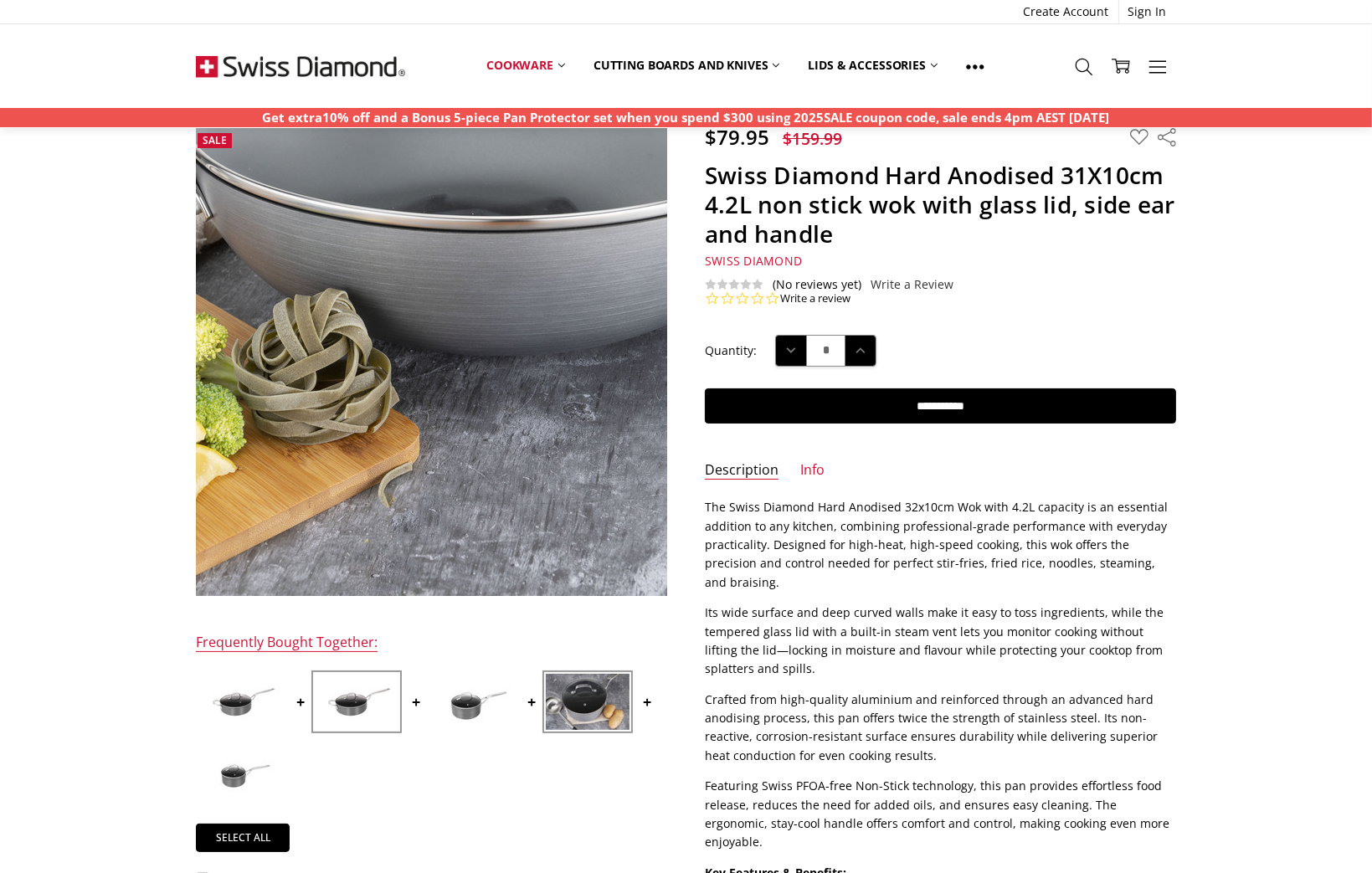
scroll to position [0, 0]
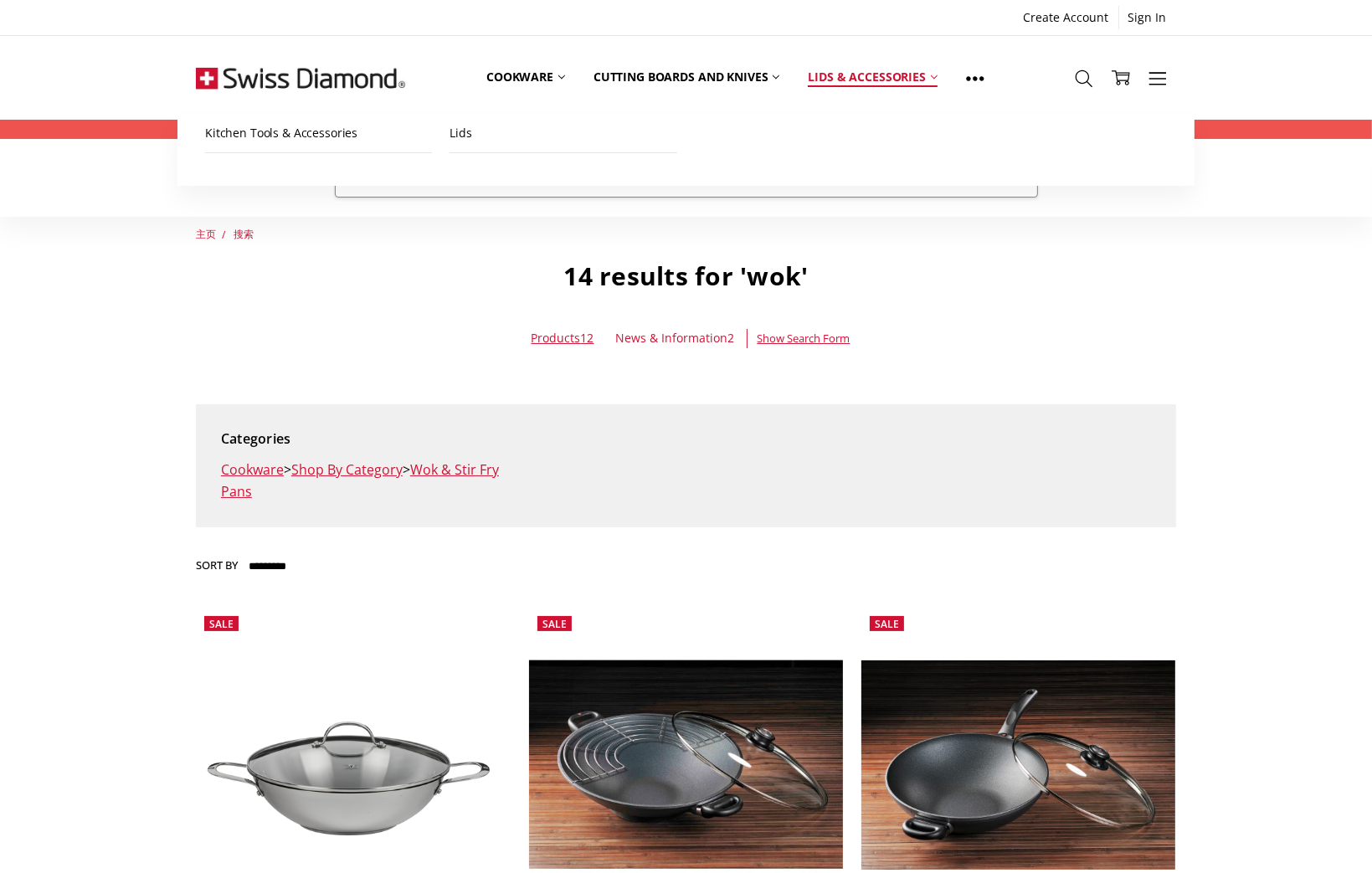
click at [831, 73] on link "Lids & Accessories" at bounding box center [872, 77] width 157 height 74
